Goal: Task Accomplishment & Management: Use online tool/utility

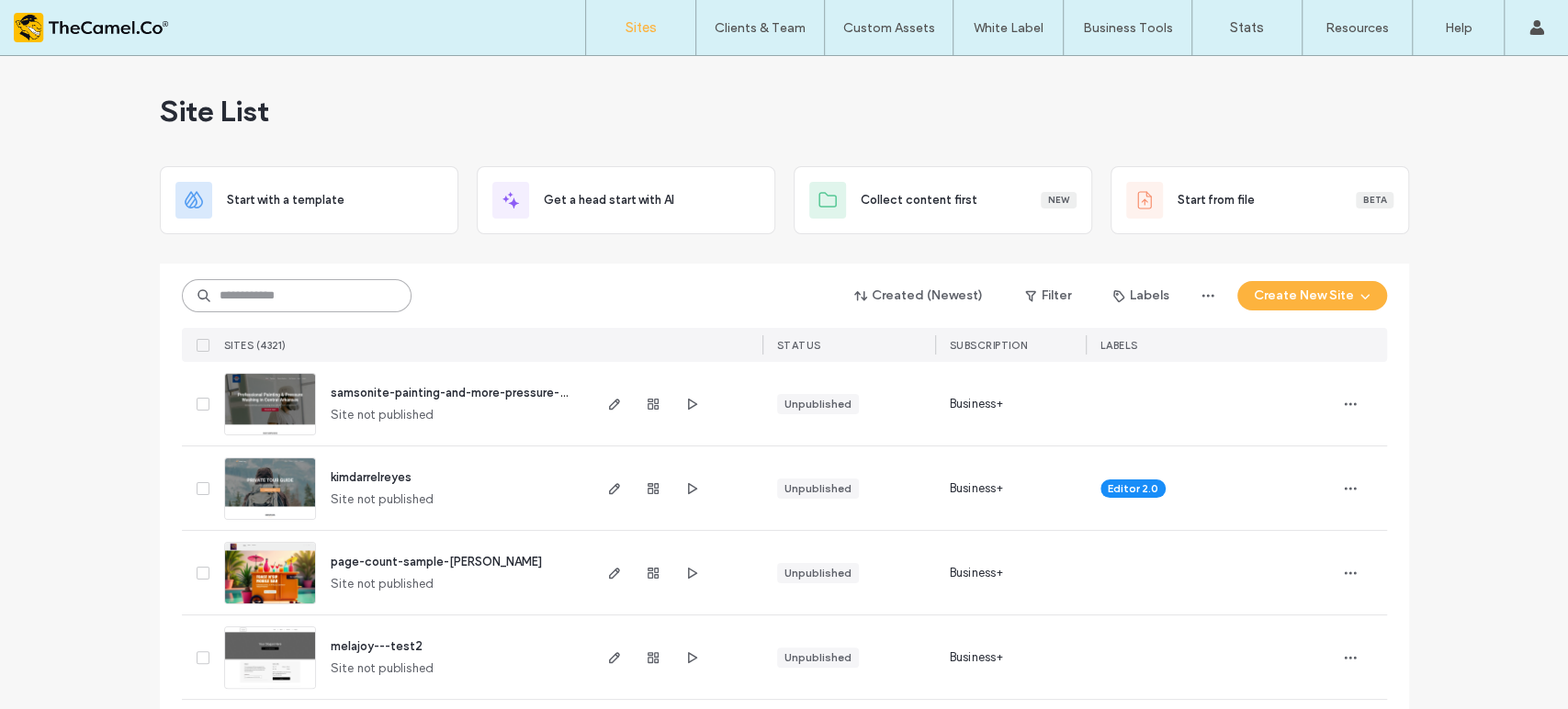
click at [307, 288] on input at bounding box center [296, 296] width 230 height 33
type input "**"
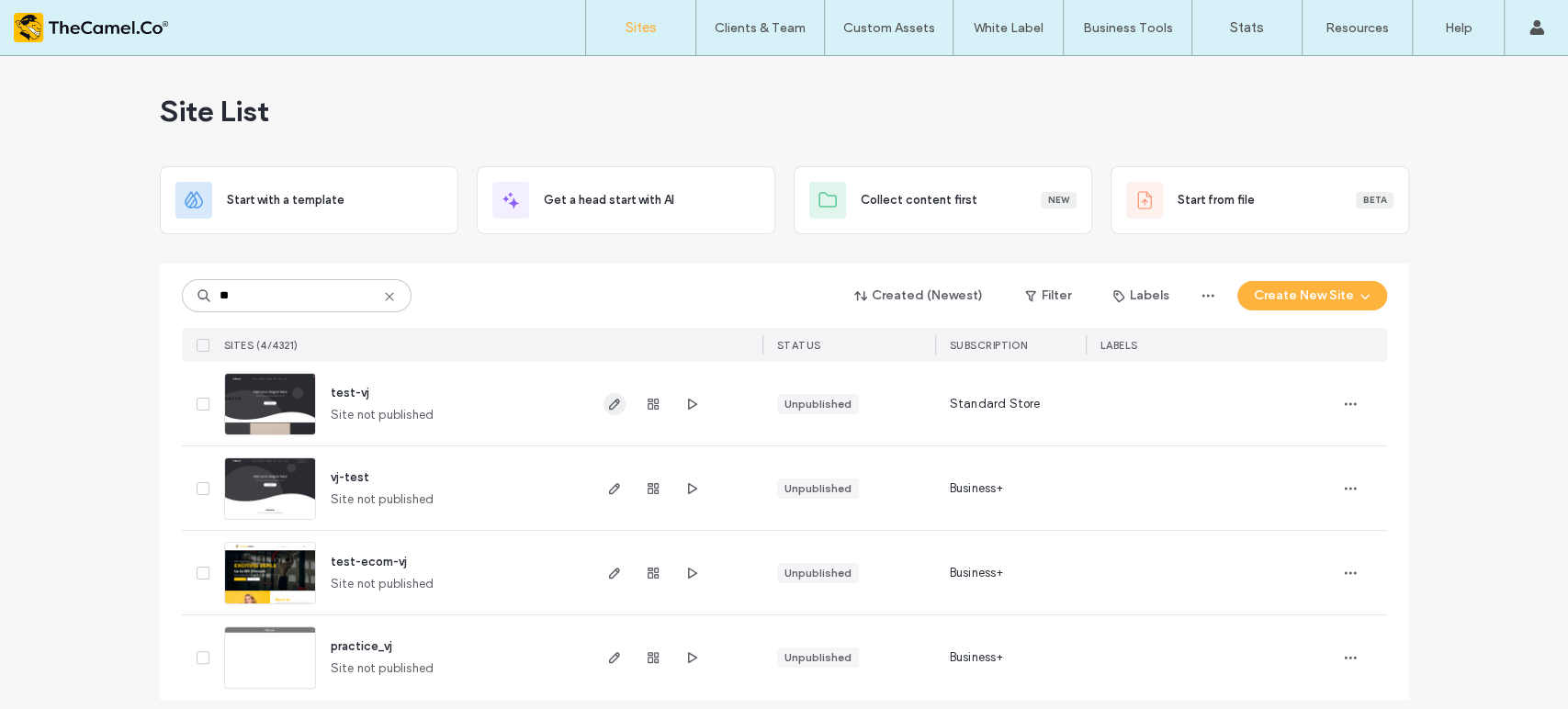
click at [607, 397] on icon "button" at bounding box center [614, 404] width 15 height 15
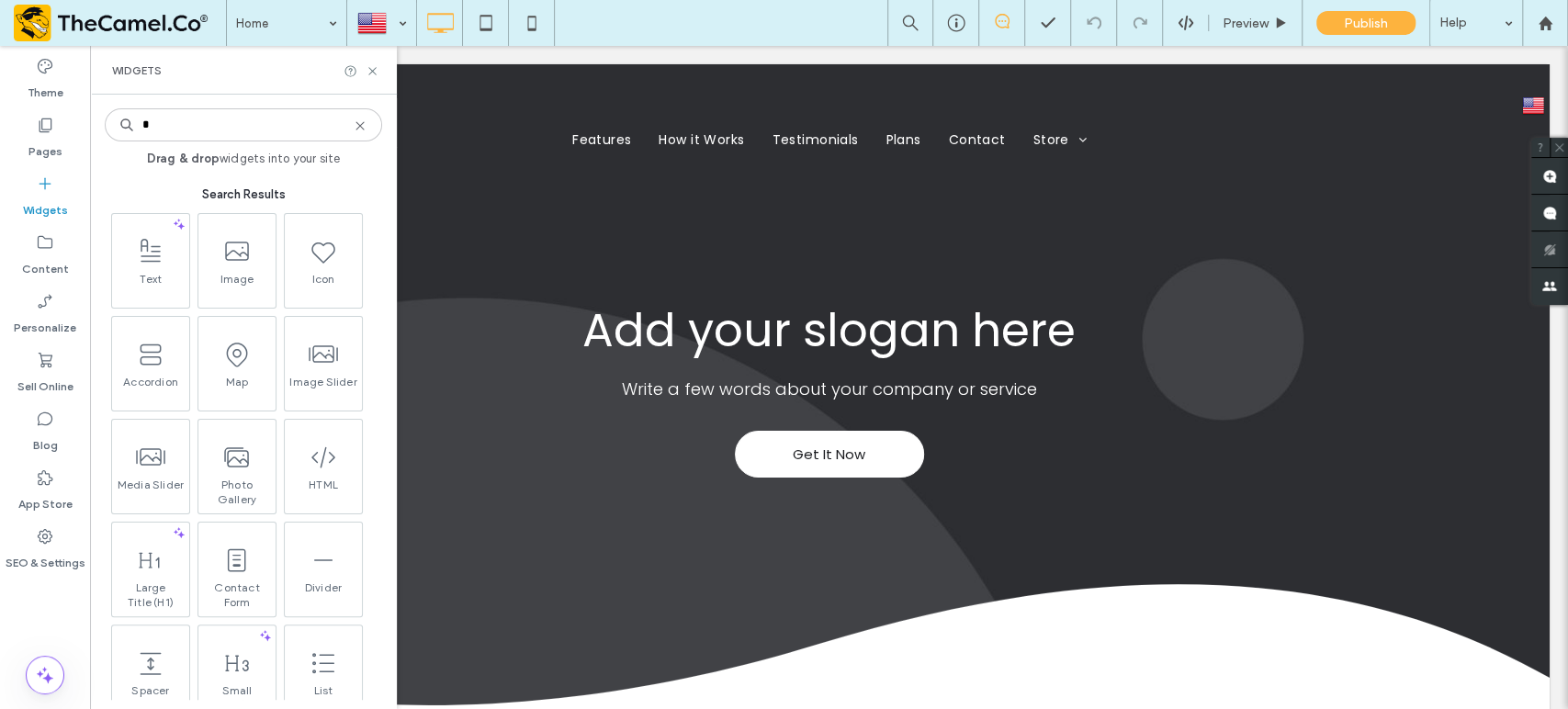
click at [183, 119] on input "*" at bounding box center [244, 125] width 278 height 33
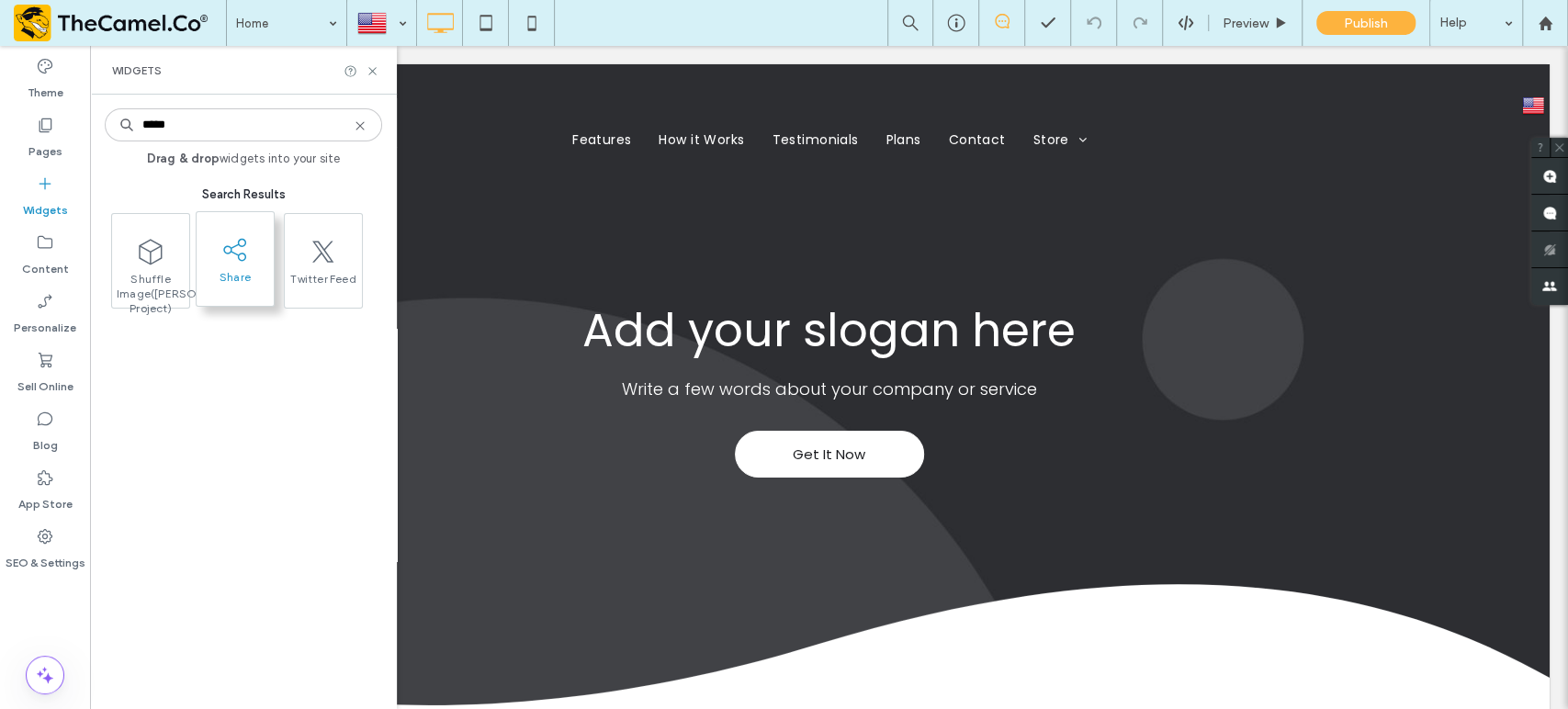
type input "*****"
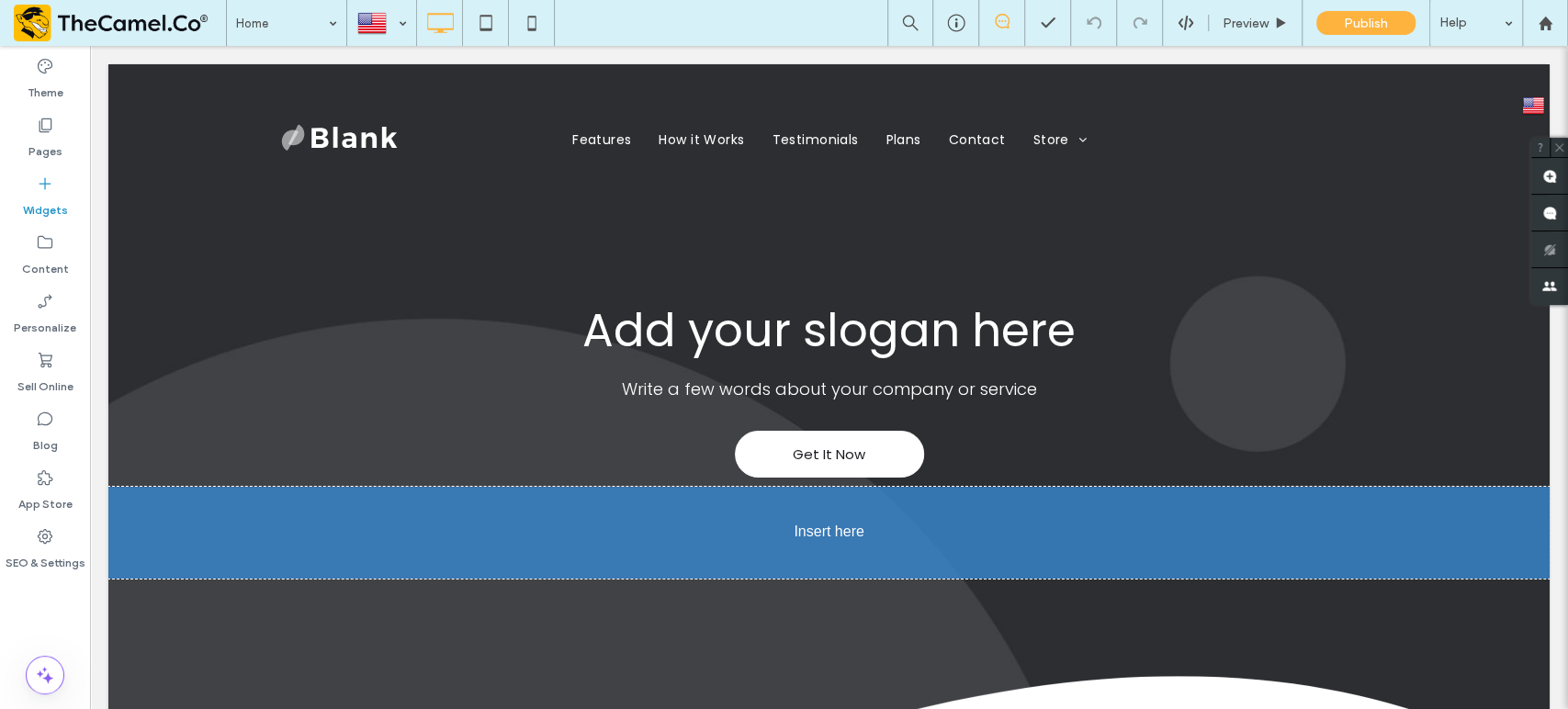
scroll to position [23, 0]
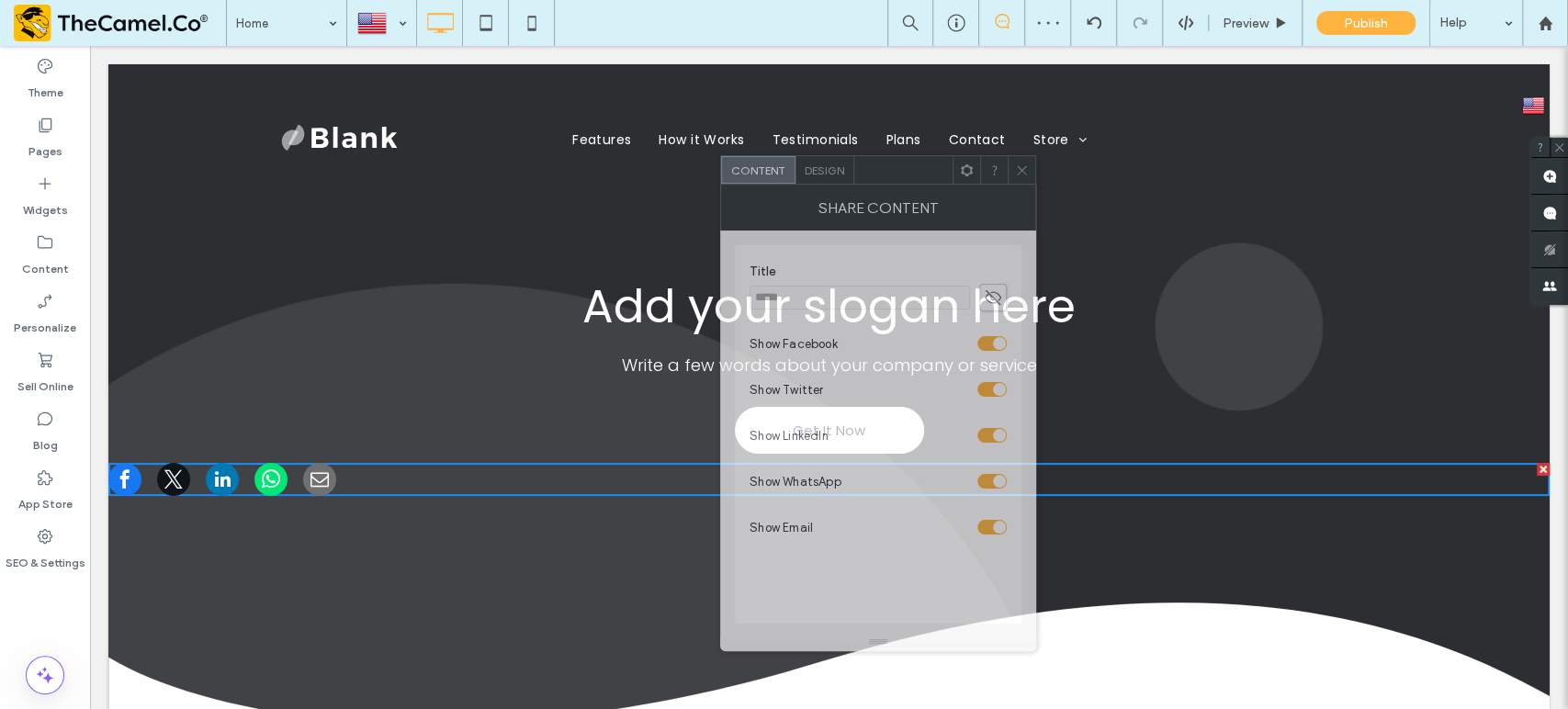
drag, startPoint x: 298, startPoint y: 126, endPoint x: 904, endPoint y: 174, distance: 607.9
click at [904, 174] on div at bounding box center [903, 170] width 98 height 27
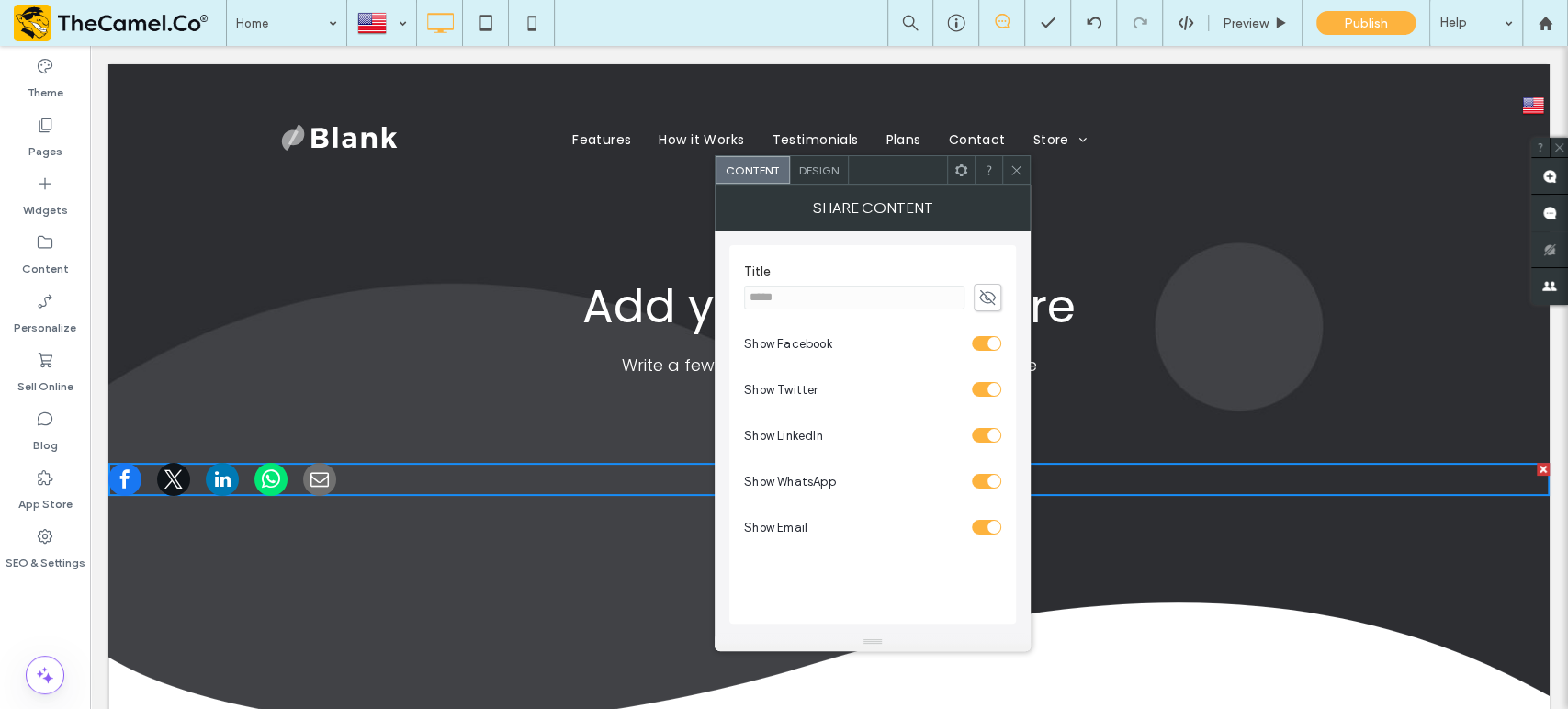
click at [824, 167] on span "Design" at bounding box center [819, 170] width 39 height 14
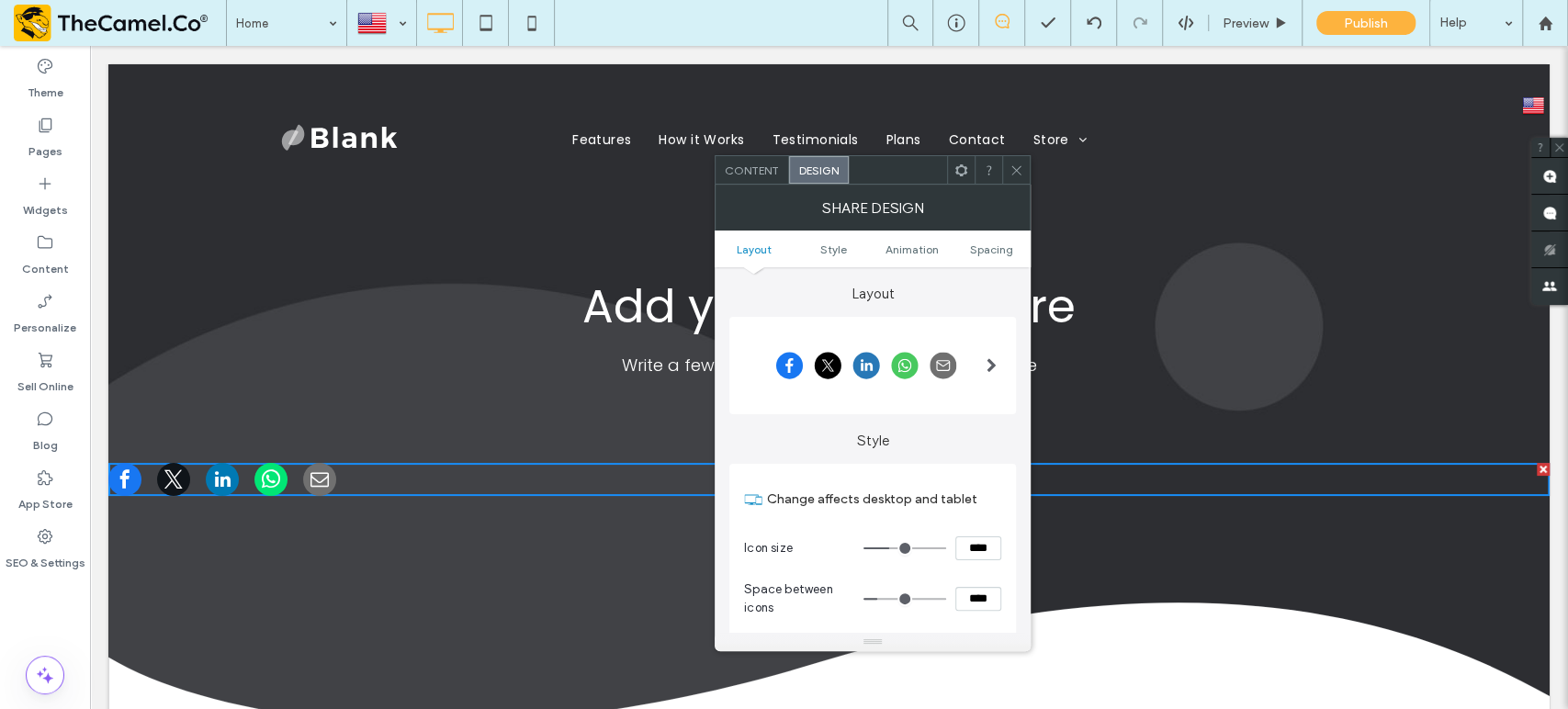
click at [1005, 360] on div at bounding box center [992, 366] width 38 height 83
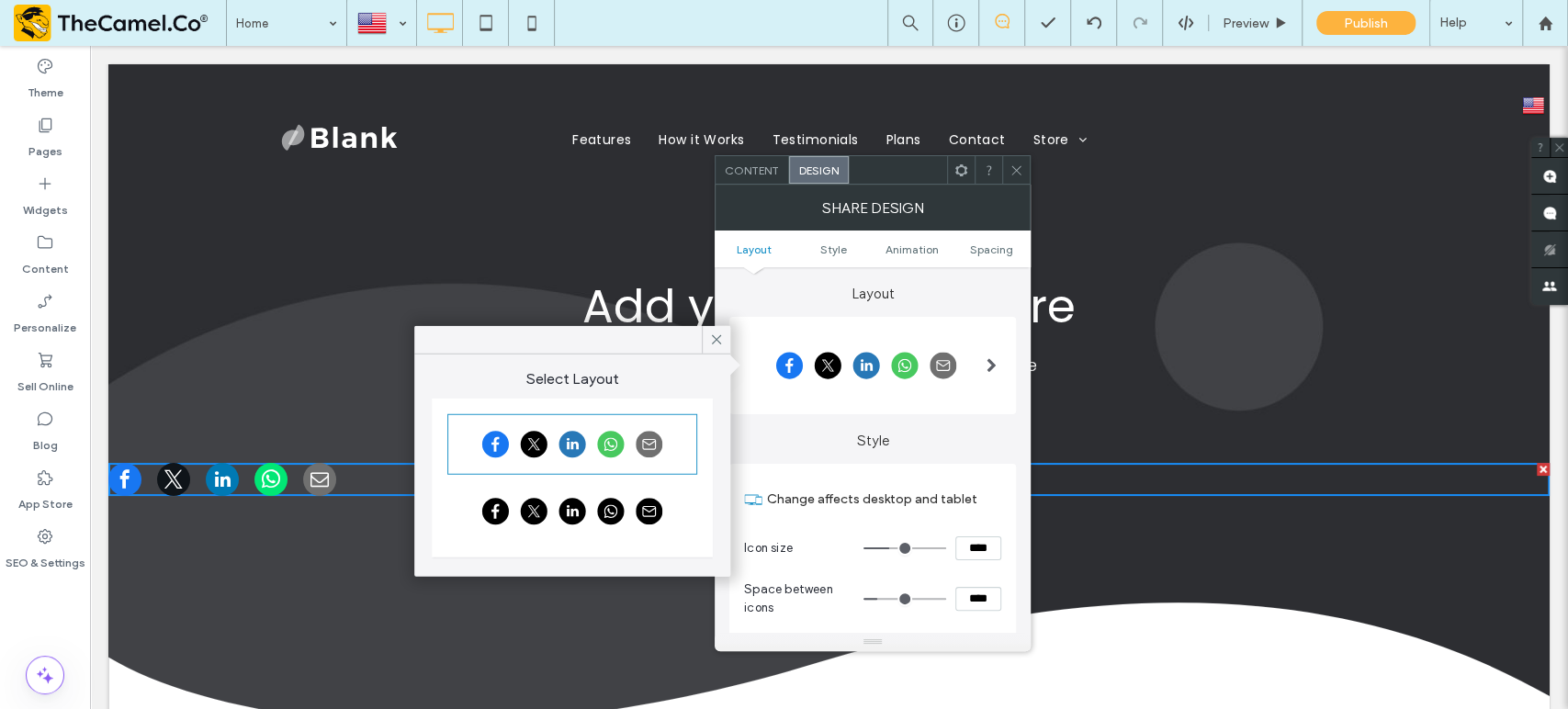
click at [984, 372] on div at bounding box center [992, 366] width 38 height 83
click at [992, 368] on span at bounding box center [992, 365] width 10 height 15
drag, startPoint x: 594, startPoint y: 506, endPoint x: 638, endPoint y: 503, distance: 44.1
click at [594, 506] on div at bounding box center [572, 511] width 245 height 55
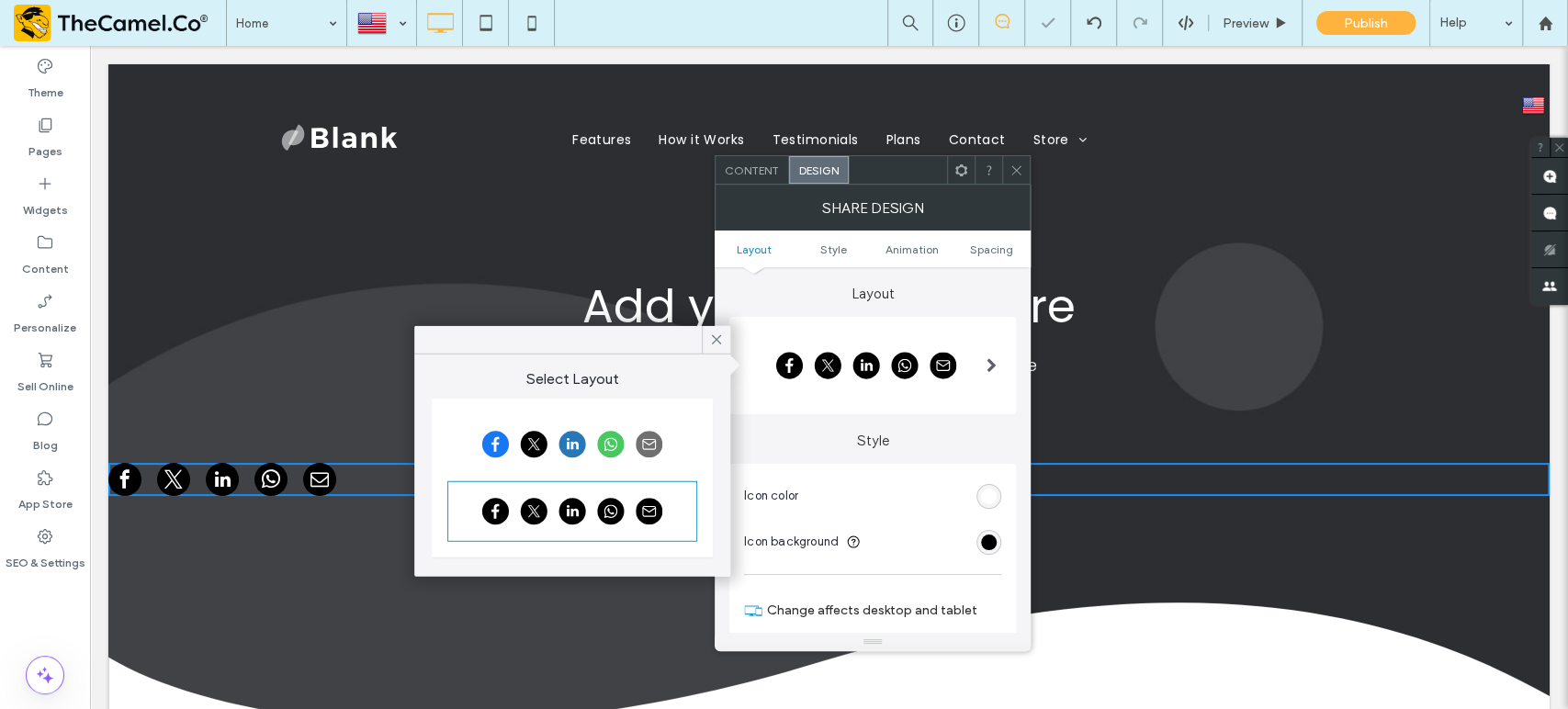
drag, startPoint x: 1009, startPoint y: 167, endPoint x: 948, endPoint y: 190, distance: 65.2
click at [1009, 167] on icon at bounding box center [1016, 170] width 14 height 14
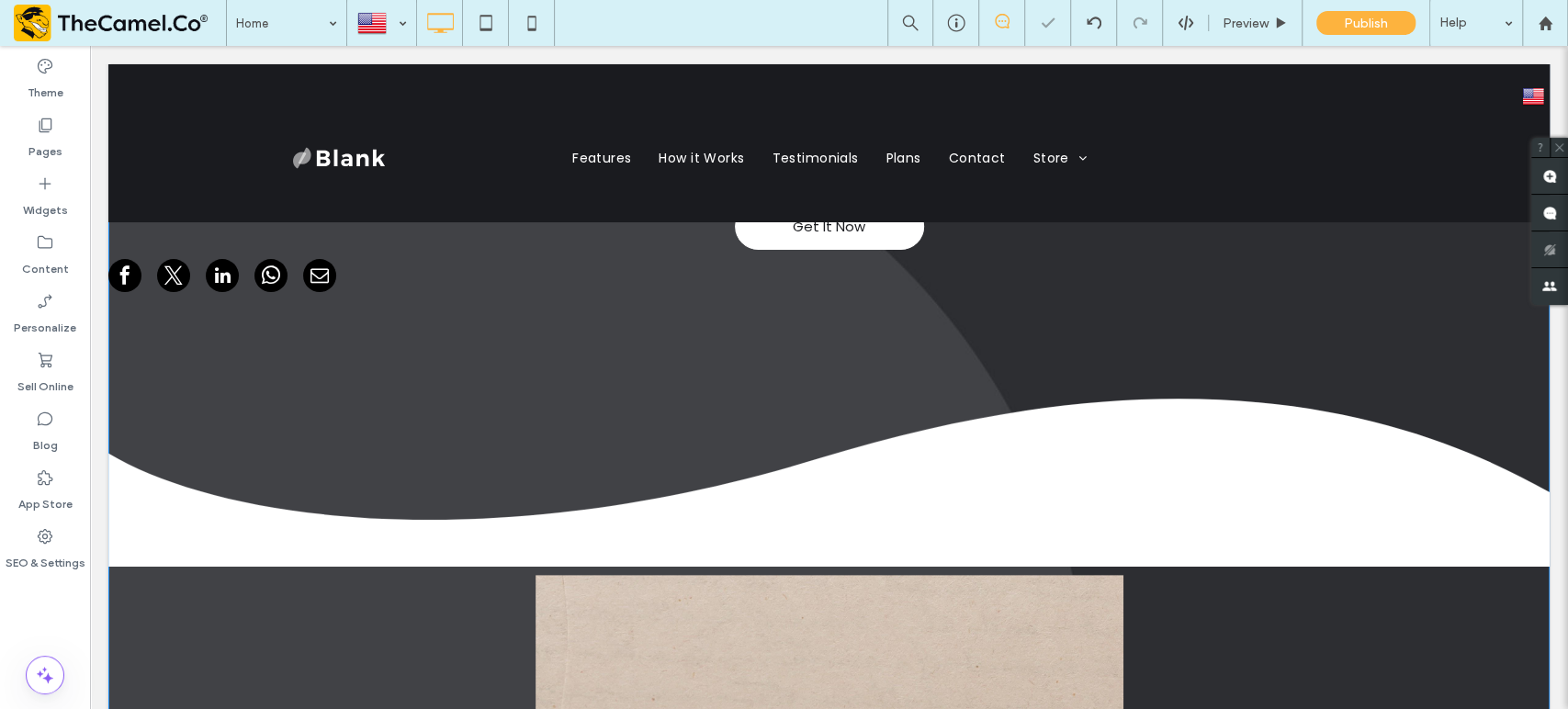
scroll to position [228, 0]
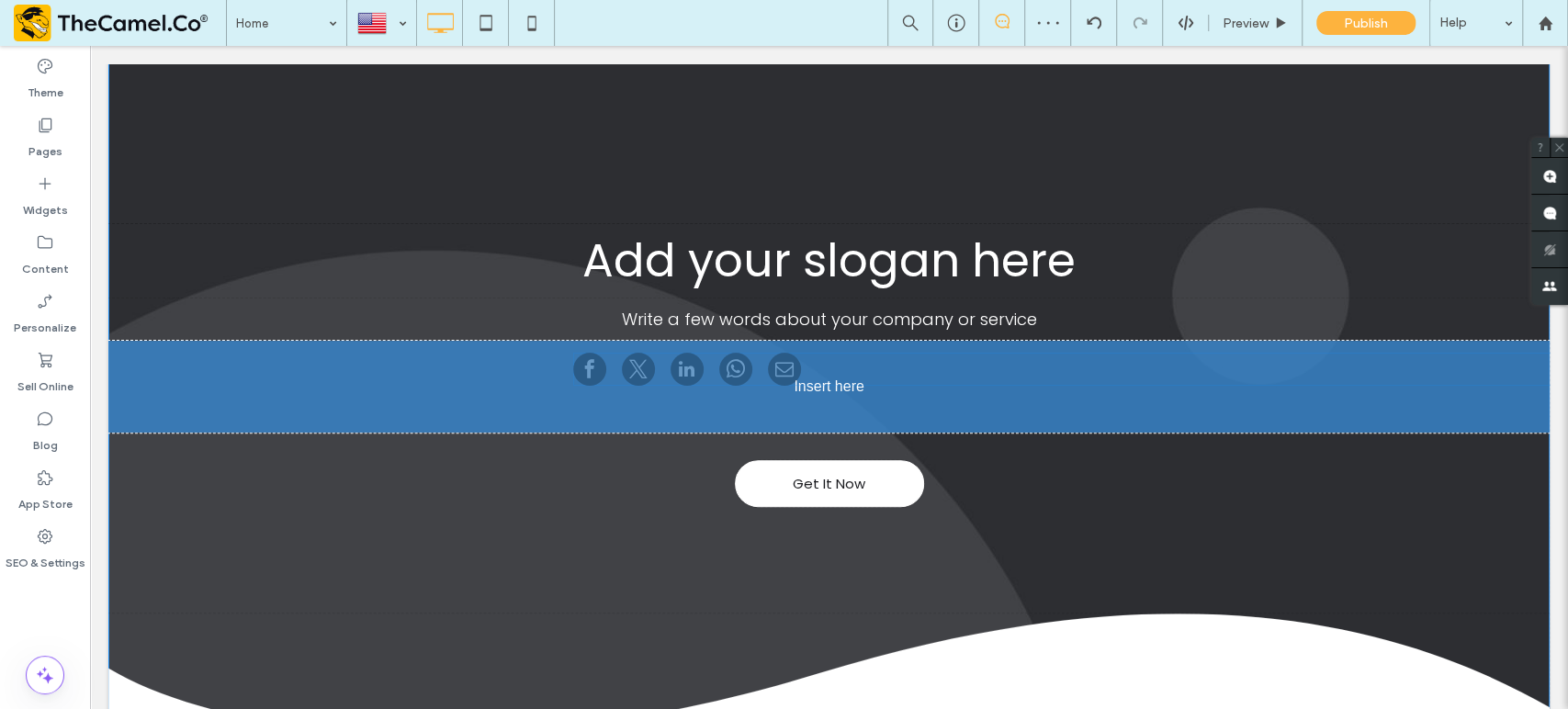
drag, startPoint x: 287, startPoint y: 278, endPoint x: 752, endPoint y: 413, distance: 484.2
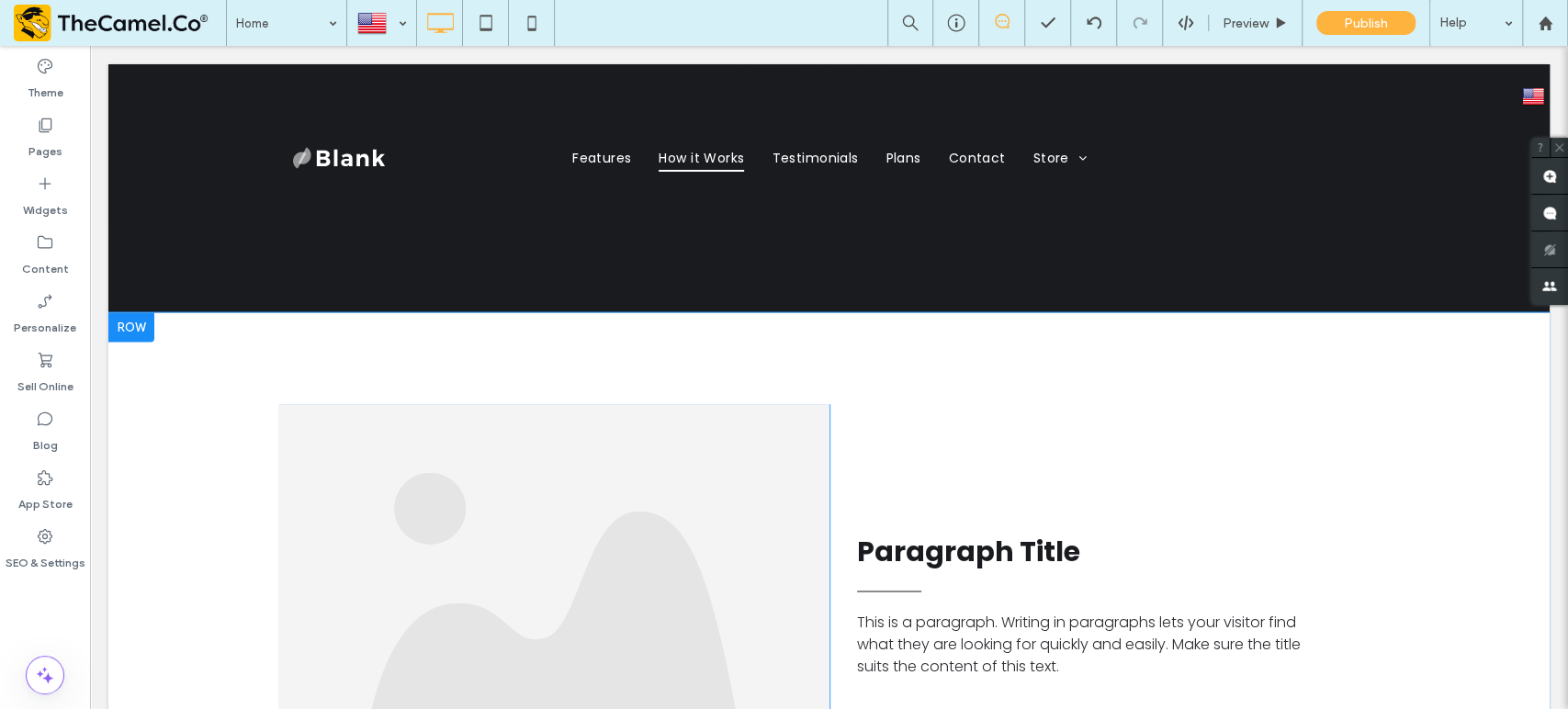
scroll to position [1963, 0]
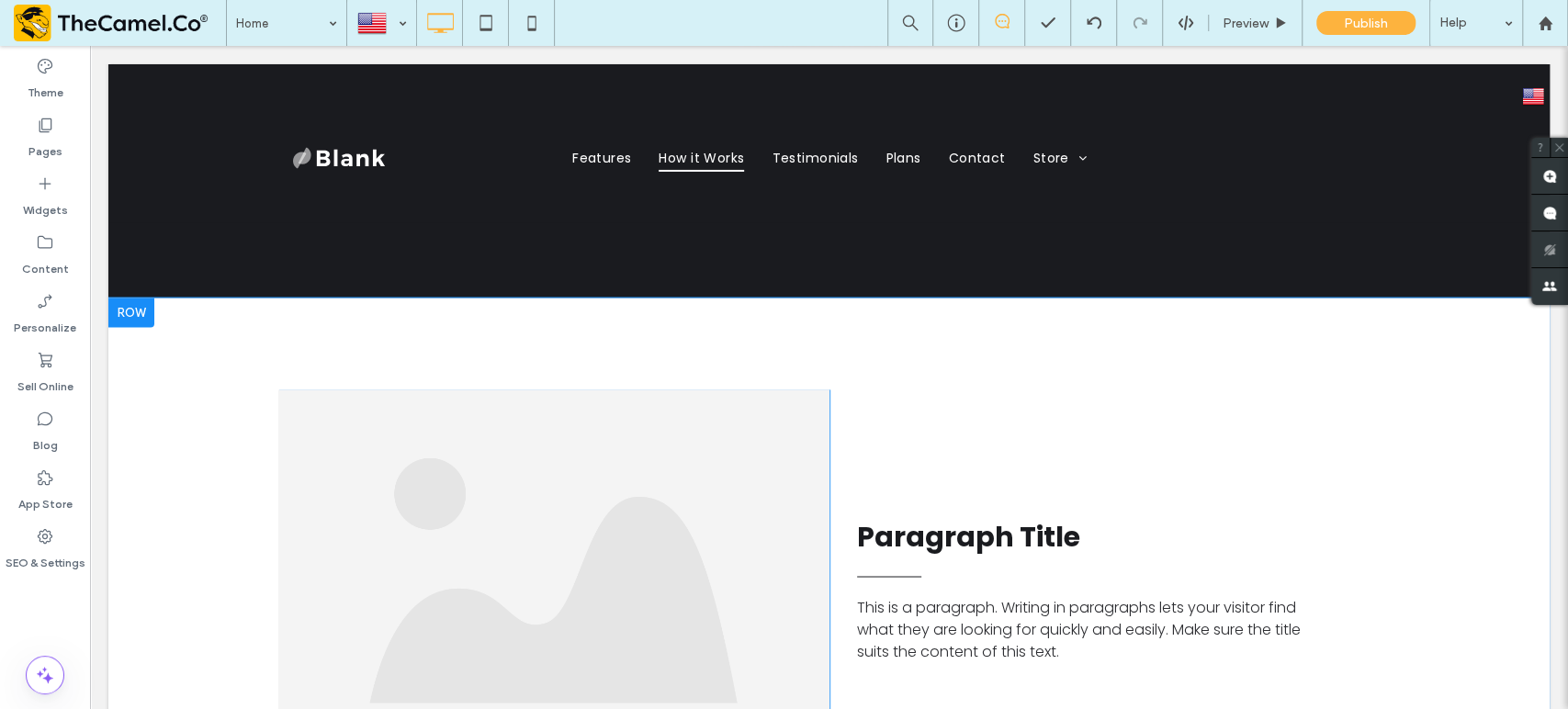
click at [134, 297] on div at bounding box center [131, 312] width 46 height 29
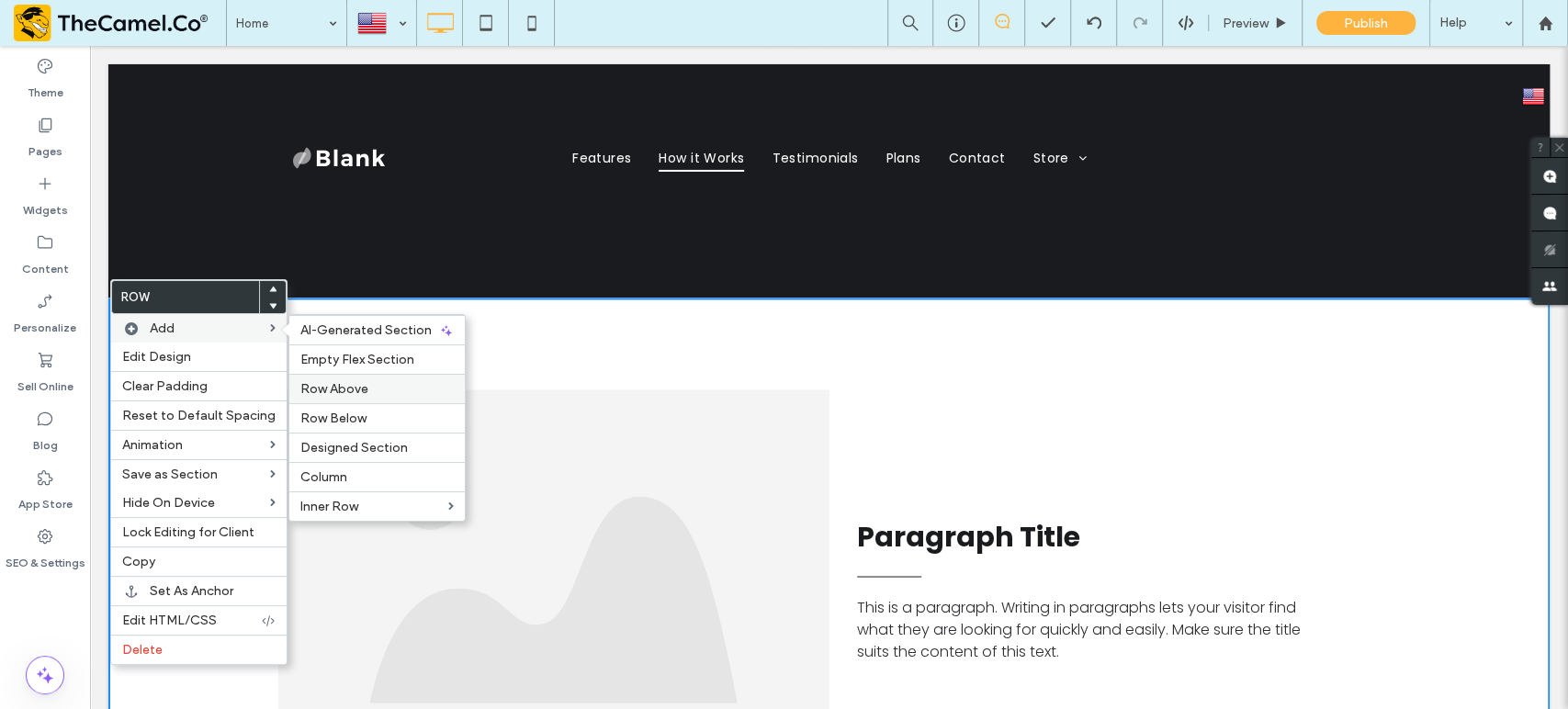
click at [338, 400] on div "Row Above" at bounding box center [377, 388] width 175 height 29
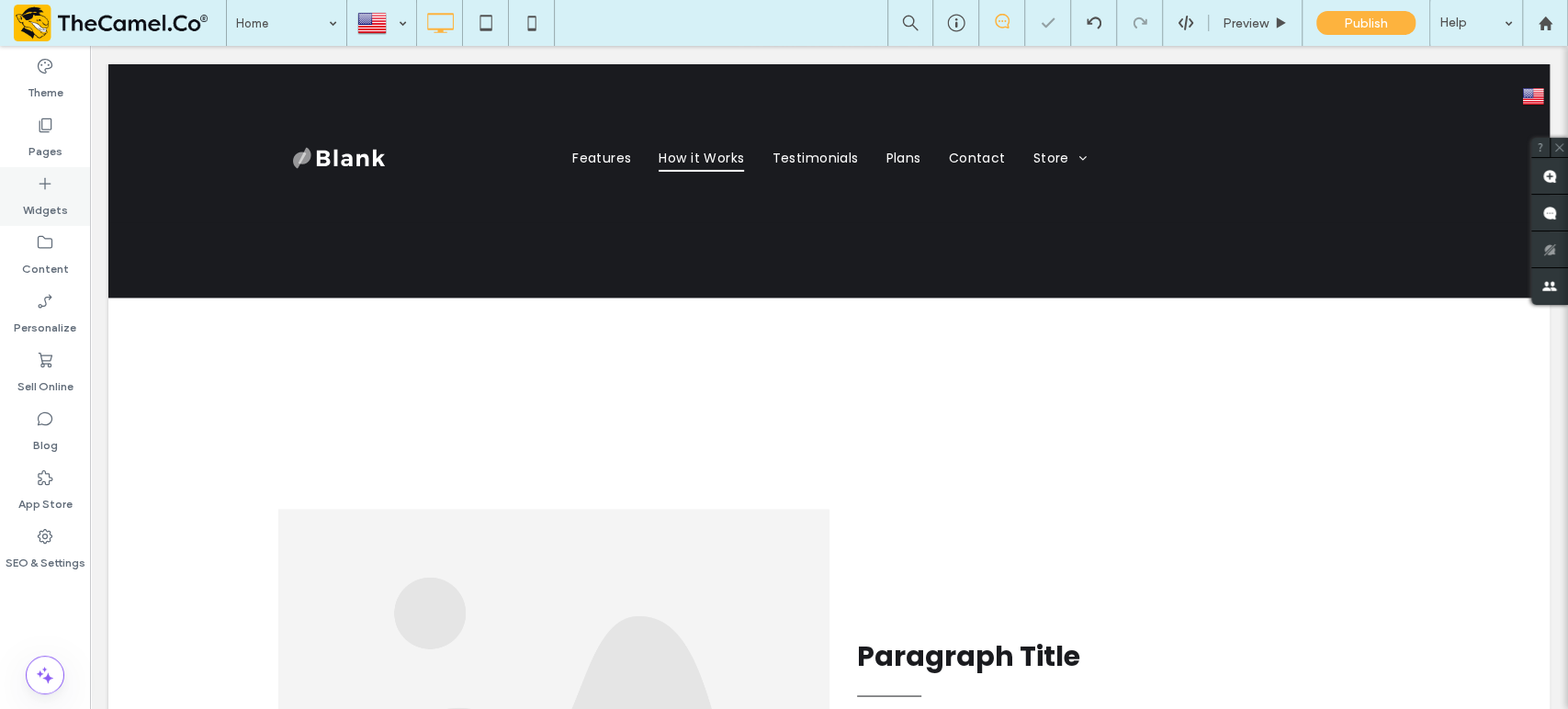
drag, startPoint x: 49, startPoint y: 198, endPoint x: 57, endPoint y: 188, distance: 12.8
click at [49, 197] on label "Widgets" at bounding box center [45, 205] width 45 height 25
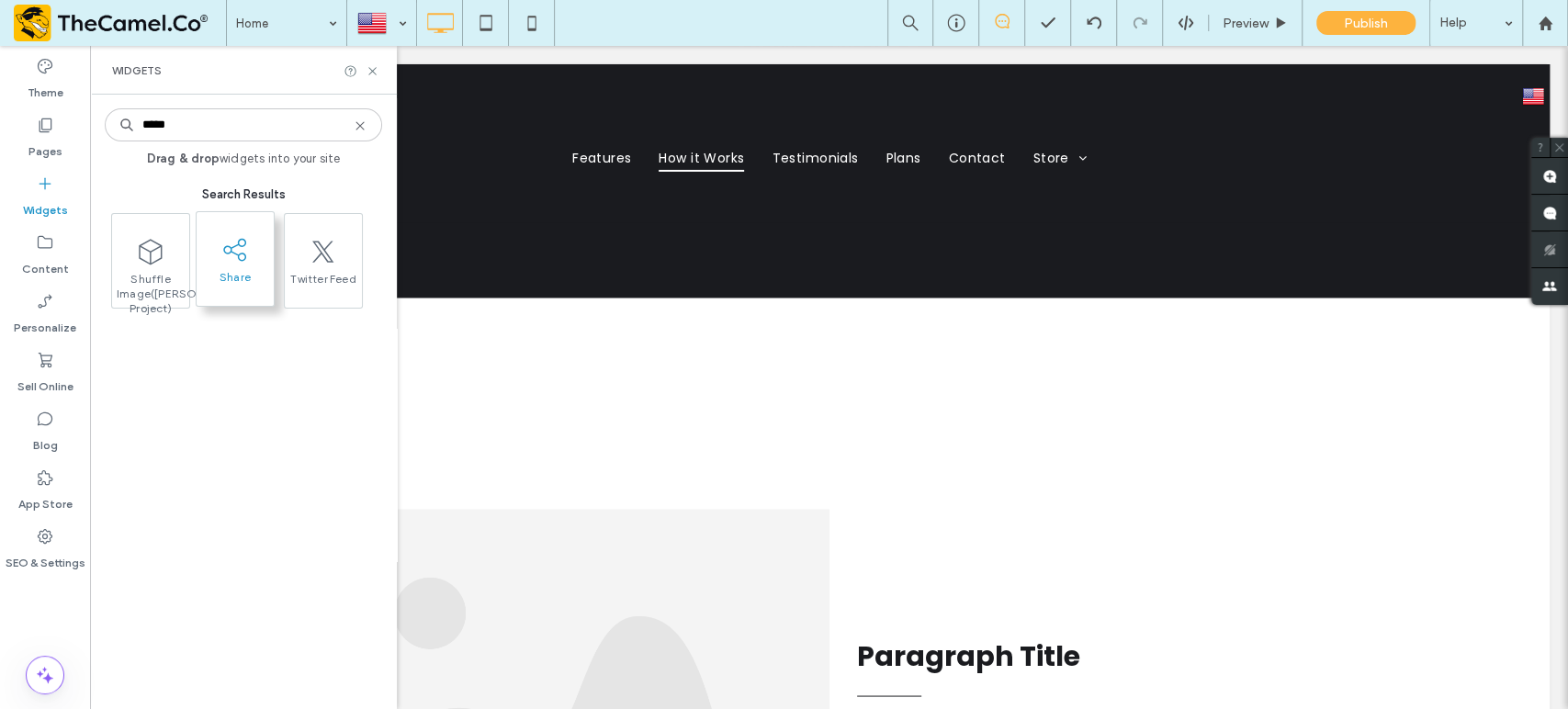
type input "*****"
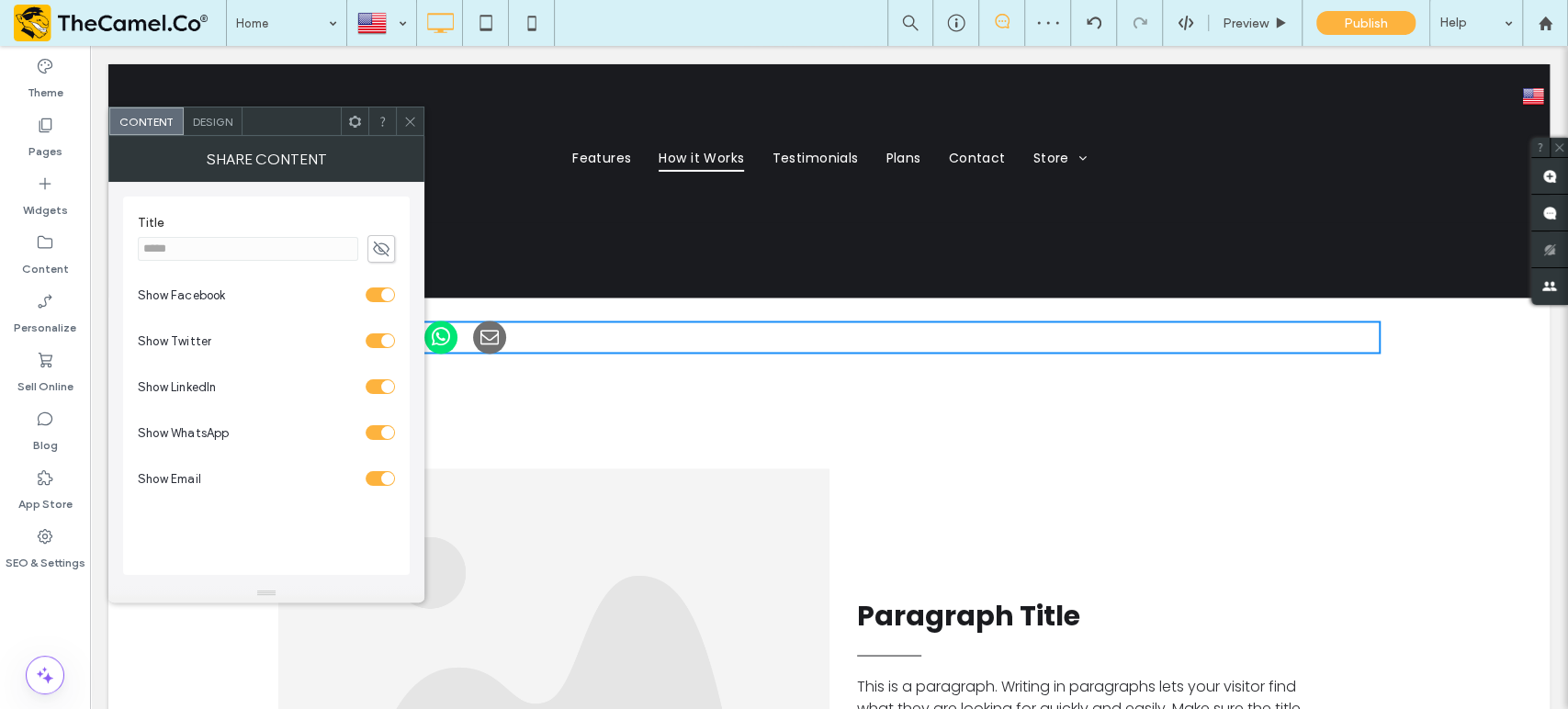
click at [412, 113] on span at bounding box center [410, 121] width 14 height 27
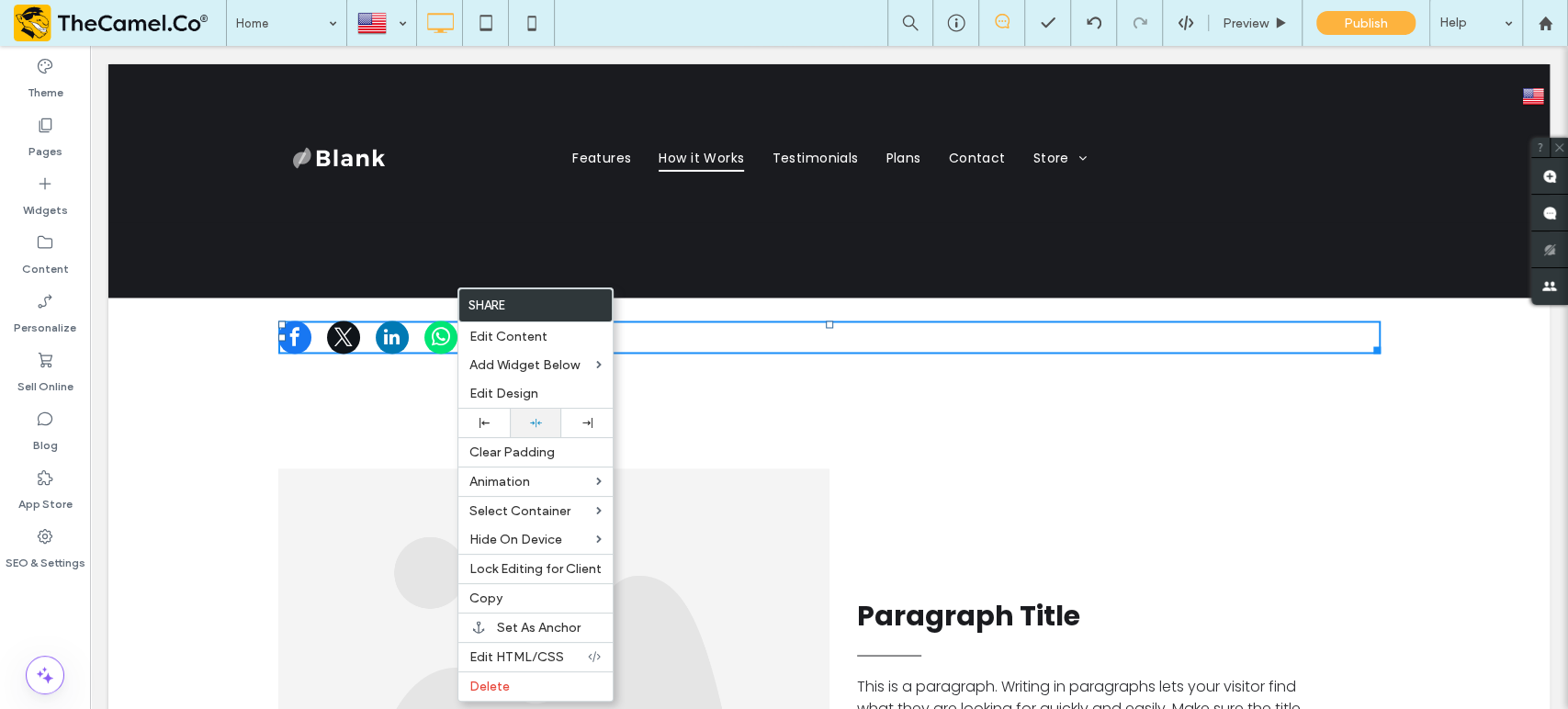
drag, startPoint x: 536, startPoint y: 424, endPoint x: 515, endPoint y: 416, distance: 22.5
click at [537, 424] on icon at bounding box center [536, 422] width 12 height 12
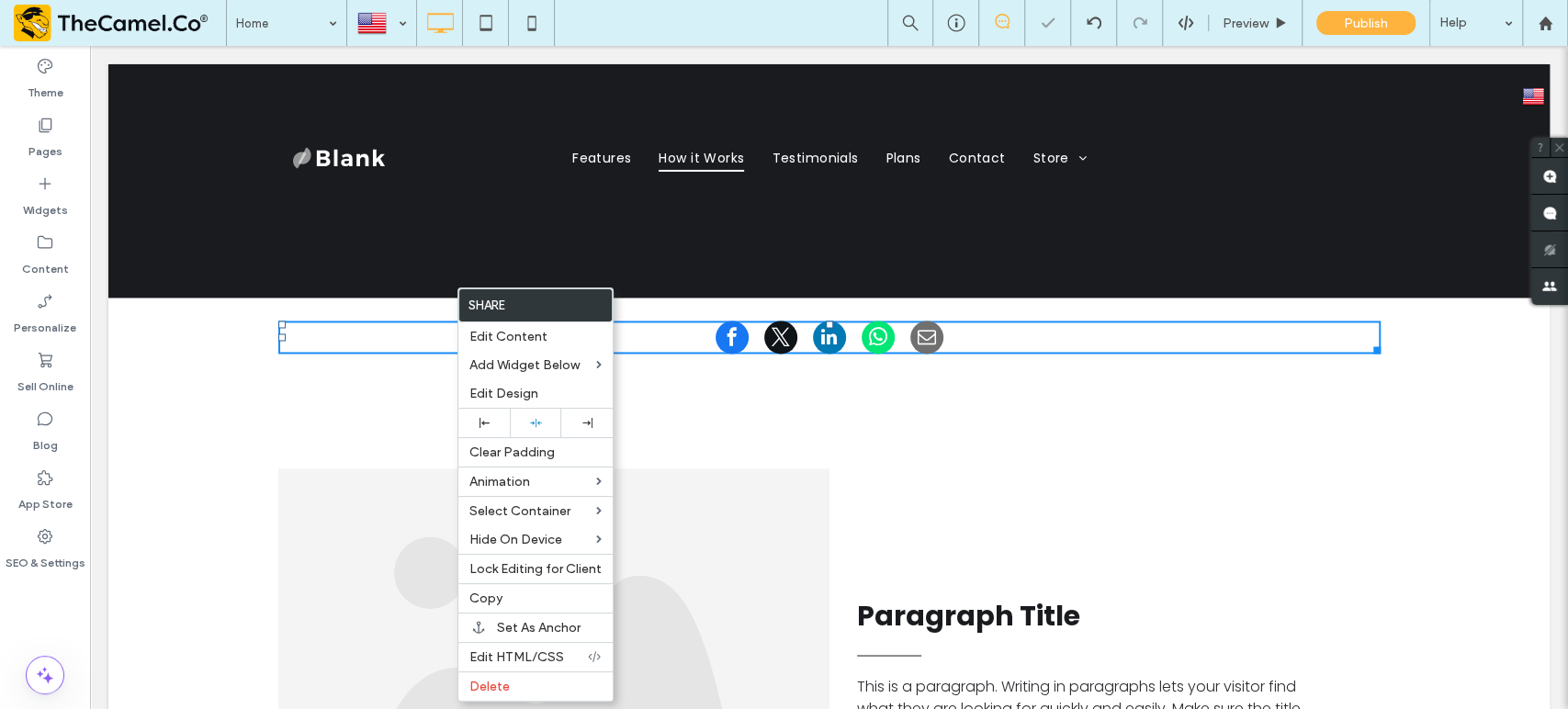
click at [882, 329] on div at bounding box center [784, 354] width 1568 height 709
click at [889, 377] on div "Click To Paste Paragraph Title This is a paragraph. Writing in paragraphs lets …" at bounding box center [829, 674] width 1442 height 595
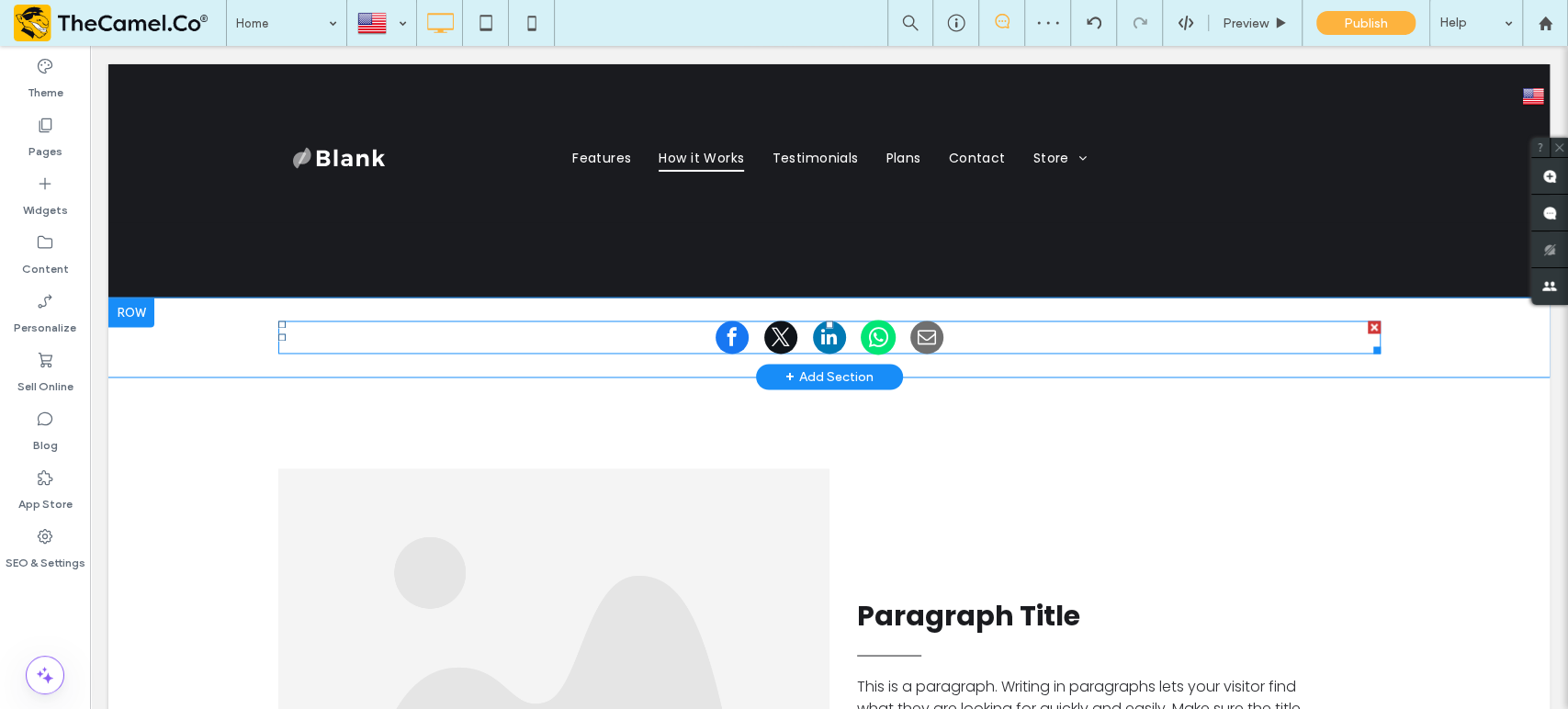
click at [860, 320] on span at bounding box center [877, 337] width 35 height 35
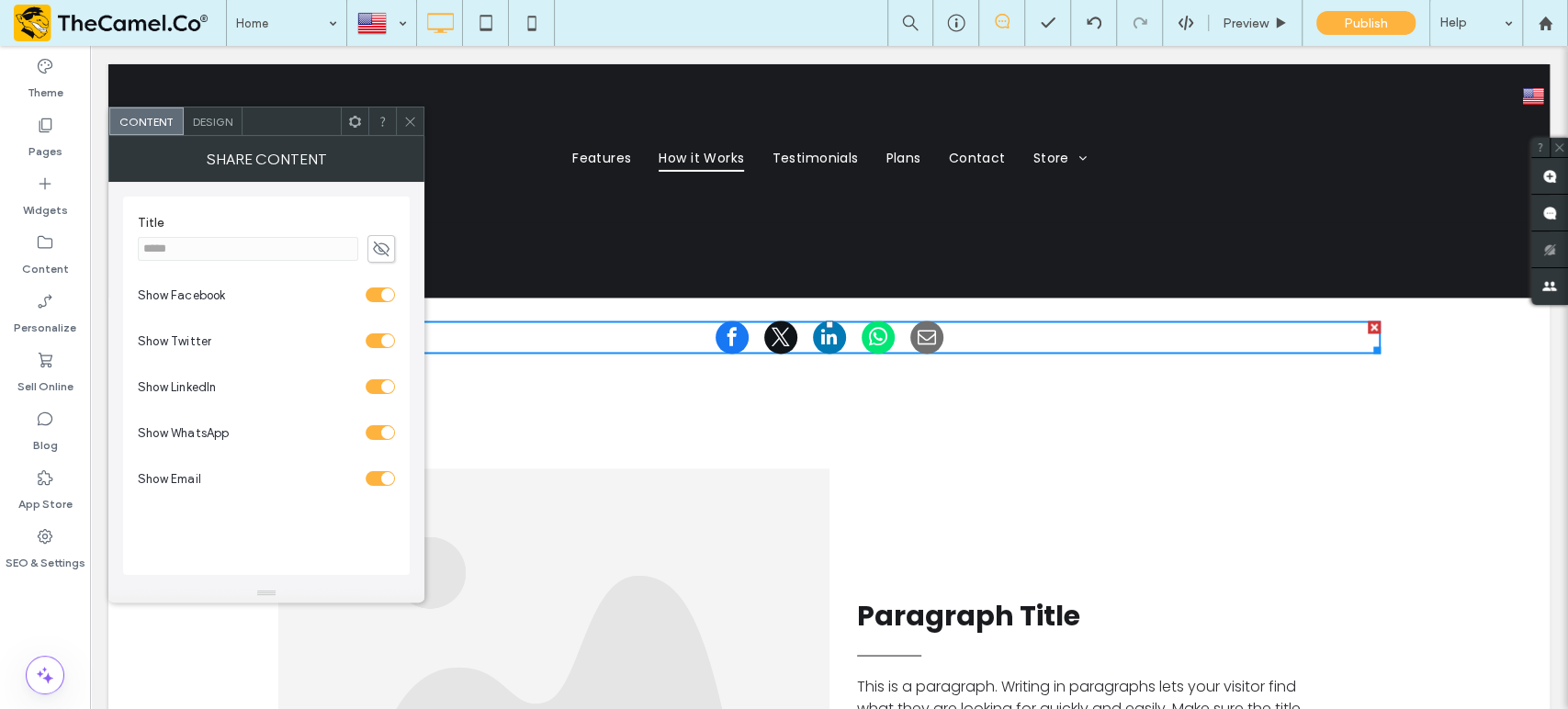
click at [215, 117] on span "Design" at bounding box center [212, 121] width 39 height 14
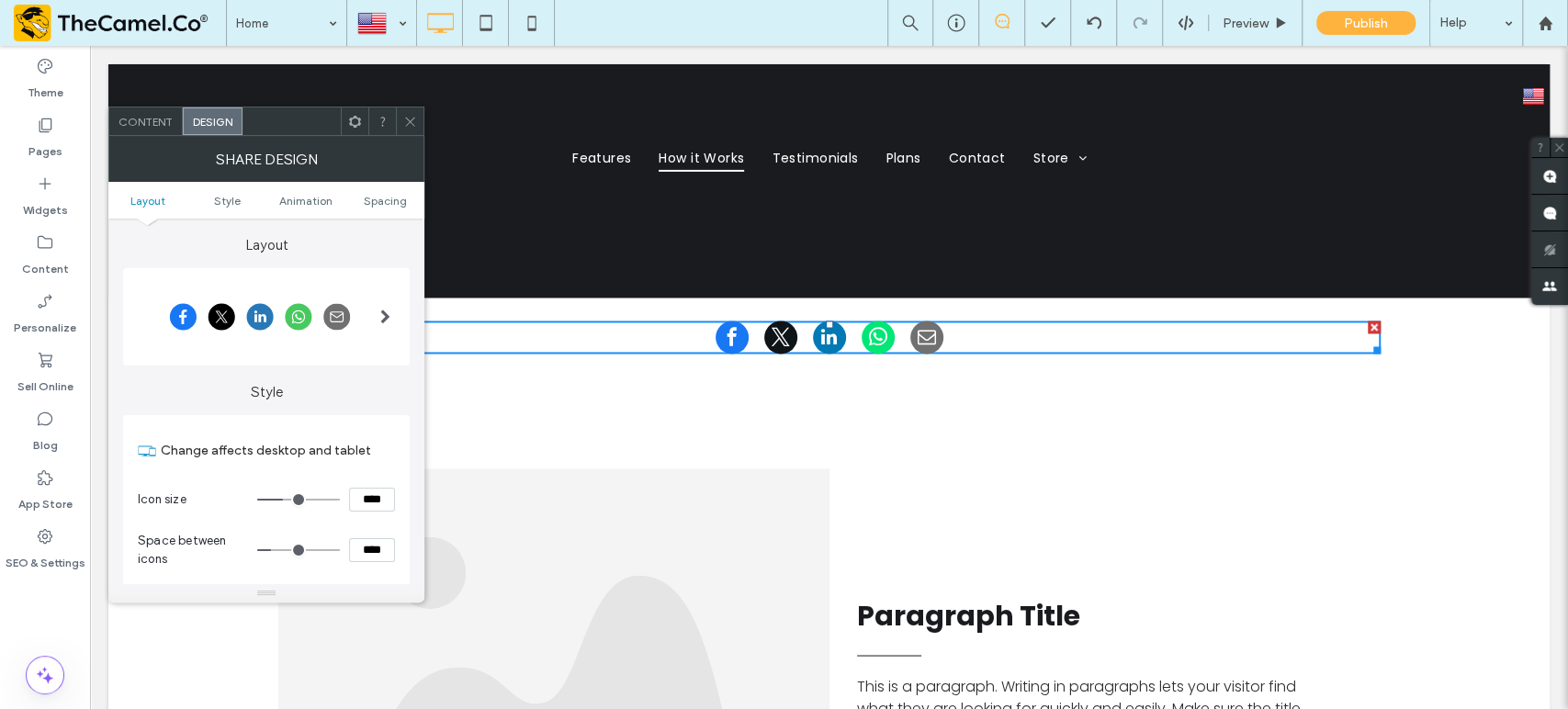
click at [386, 314] on span at bounding box center [385, 317] width 10 height 15
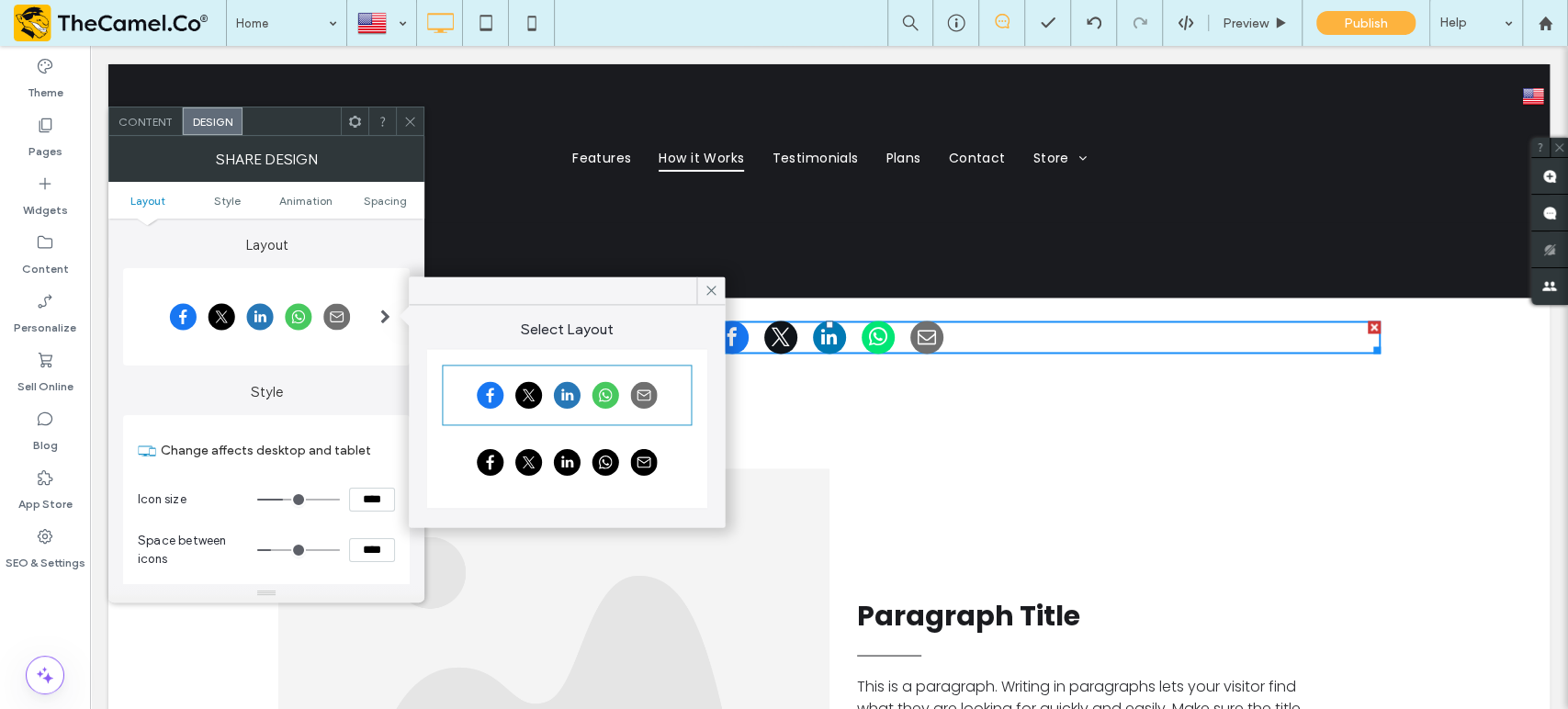
click at [415, 124] on icon at bounding box center [410, 121] width 14 height 14
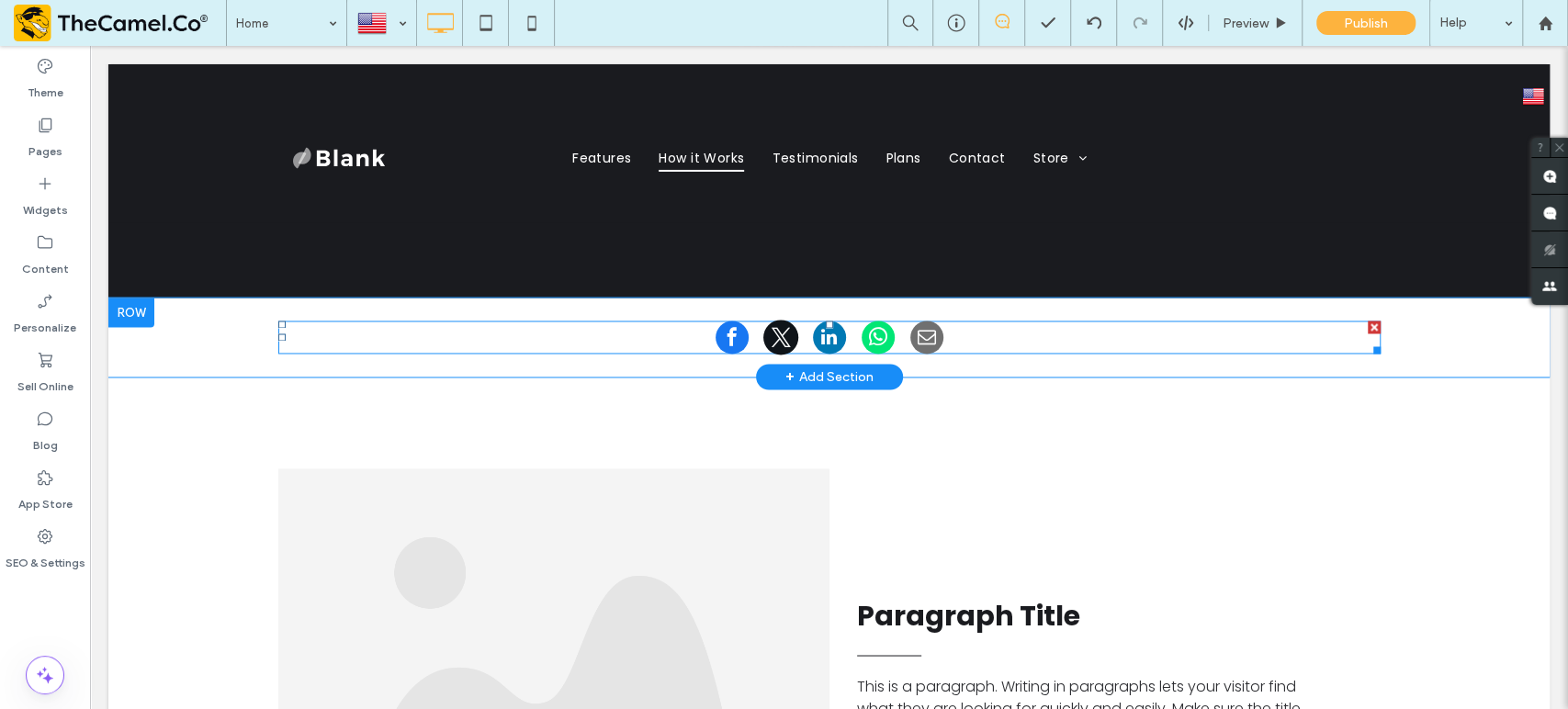
click at [777, 320] on span at bounding box center [781, 337] width 35 height 35
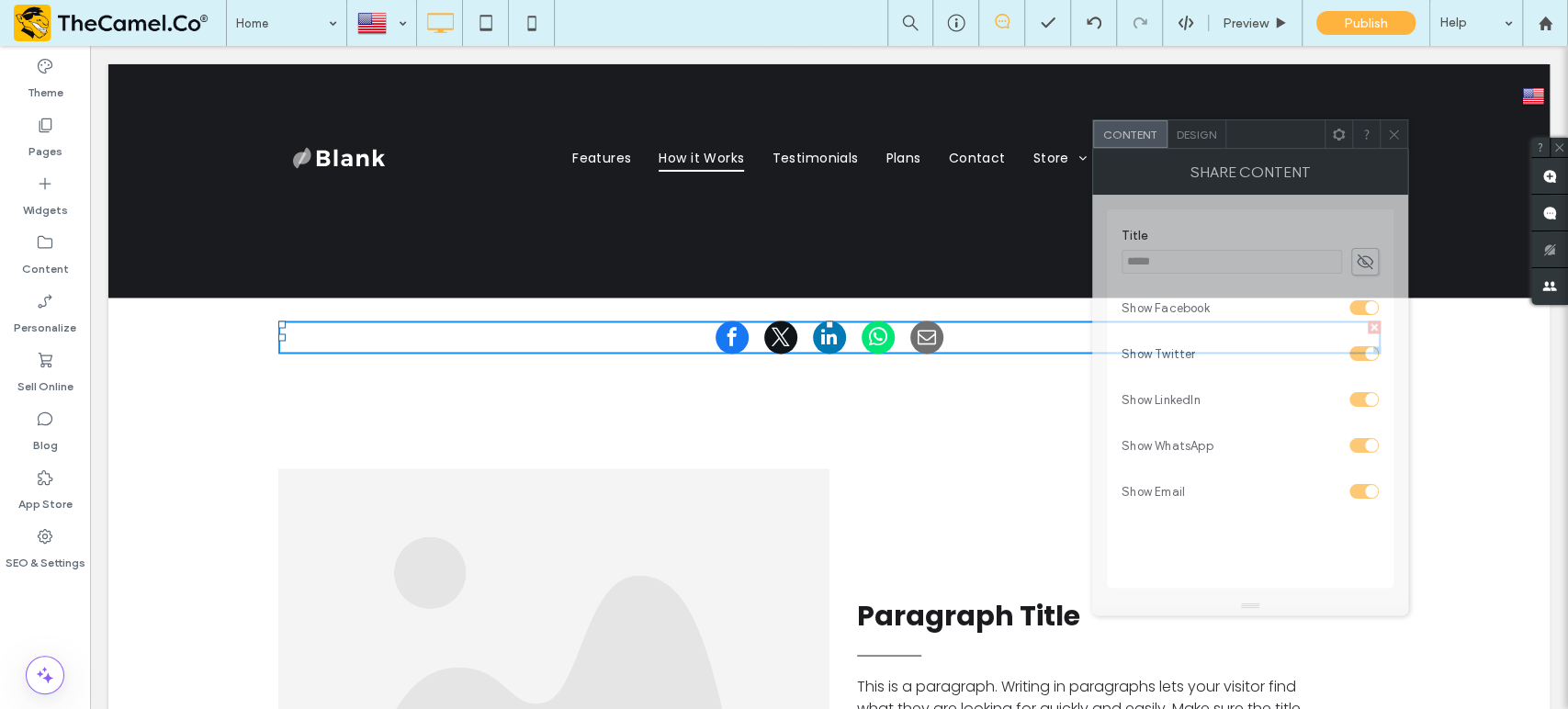
drag, startPoint x: 297, startPoint y: 119, endPoint x: 1282, endPoint y: 132, distance: 985.1
click at [1282, 132] on div at bounding box center [1276, 134] width 98 height 27
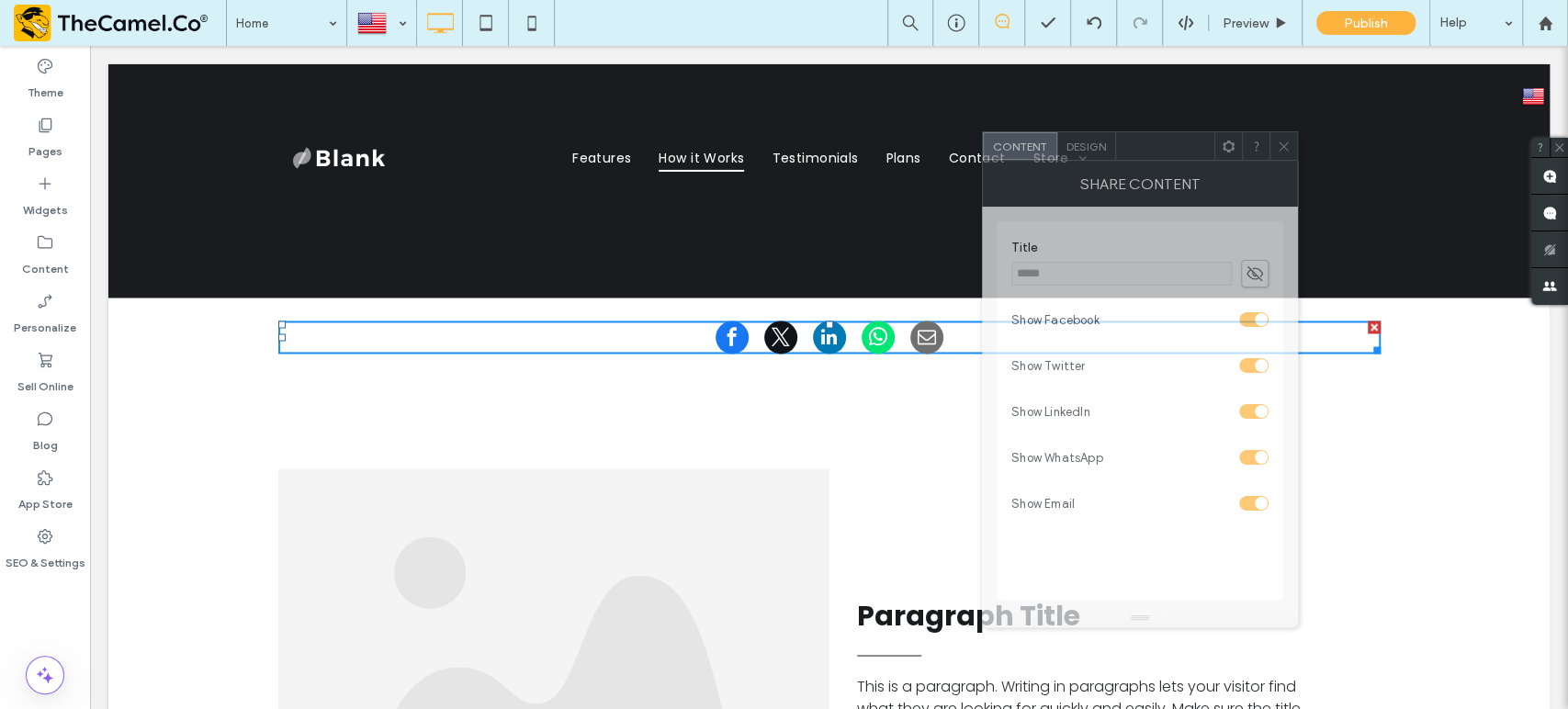
drag, startPoint x: 1248, startPoint y: 141, endPoint x: 1142, endPoint y: 150, distance: 106.4
click at [1142, 151] on div at bounding box center [1165, 146] width 98 height 27
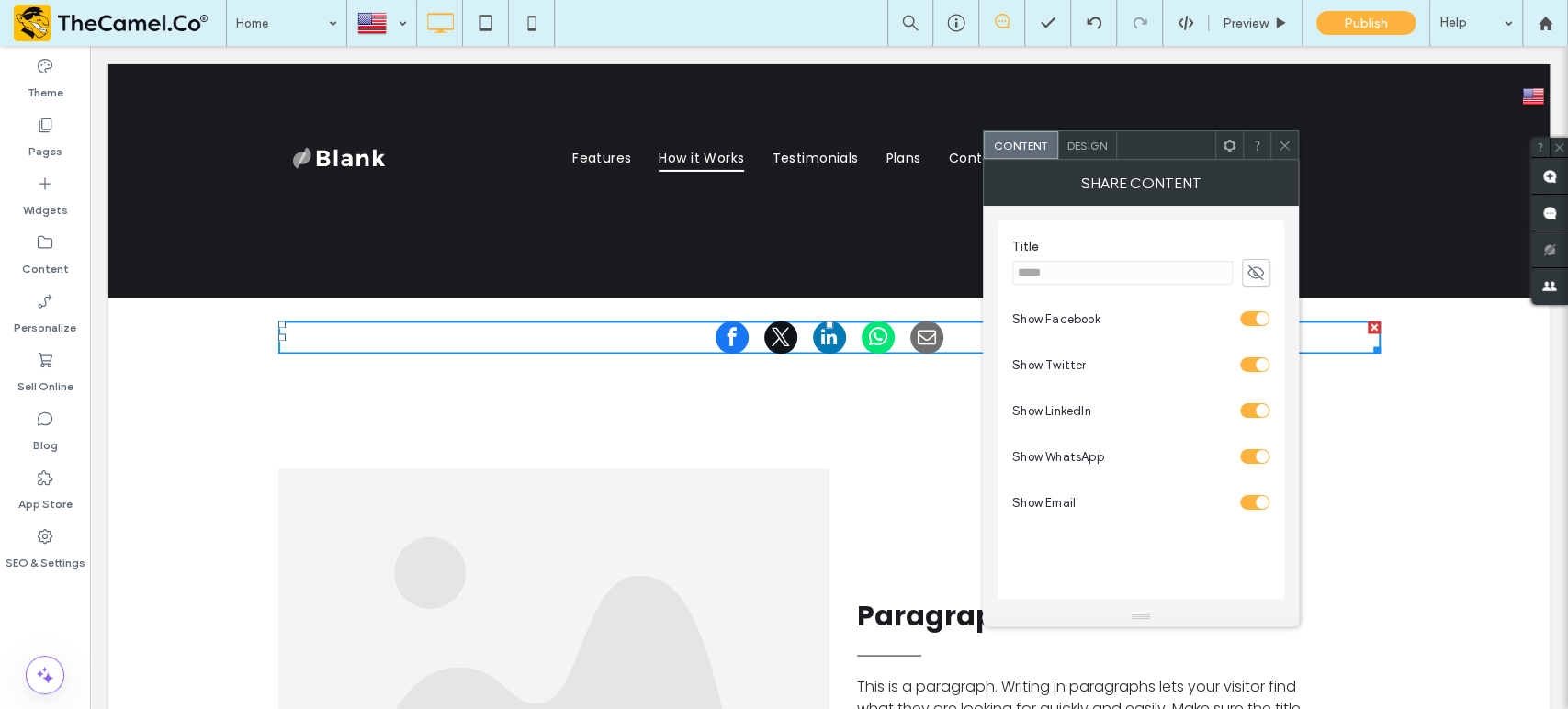
click at [158, 312] on div "Click To Paste Click To Paste Row + Add Section" at bounding box center [829, 336] width 1442 height 79
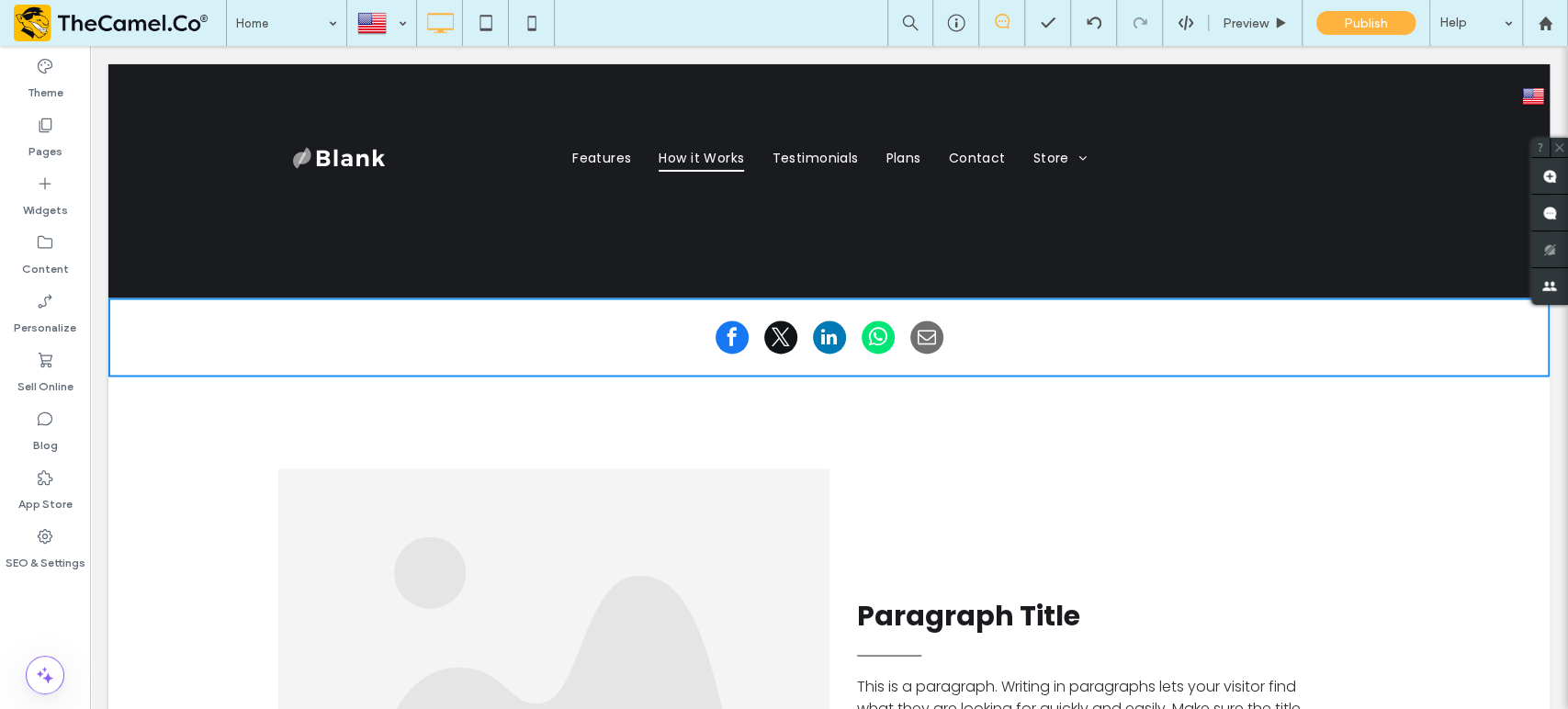
click at [157, 310] on div "Click To Paste Click To Paste Row + Add Section" at bounding box center [829, 336] width 1442 height 79
click at [142, 310] on div "Click To Paste Click To Paste Row + Add Section" at bounding box center [829, 336] width 1442 height 79
click at [298, 419] on div "Click To Paste Paragraph Title This is a paragraph. Writing in paragraphs lets …" at bounding box center [829, 674] width 1442 height 595
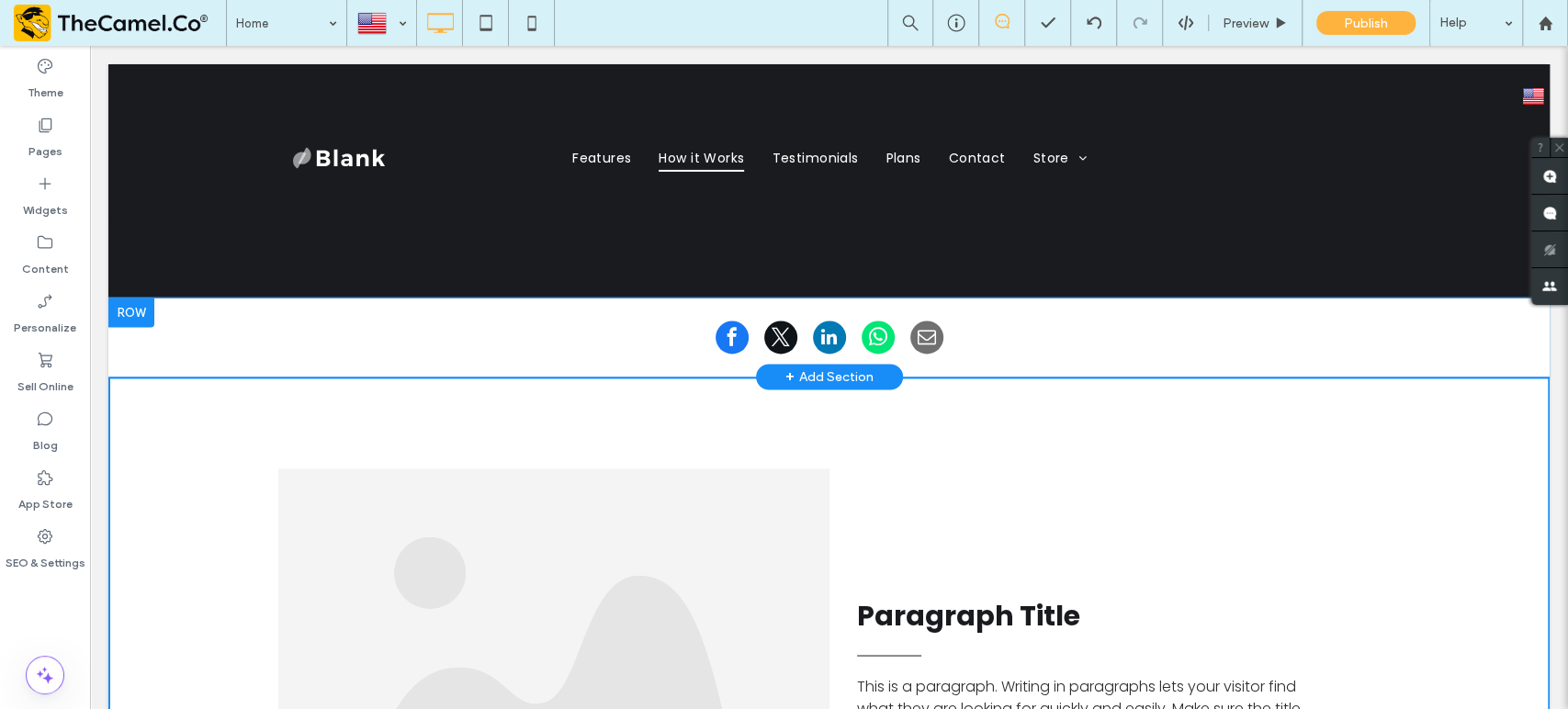
click at [117, 297] on div at bounding box center [131, 312] width 46 height 29
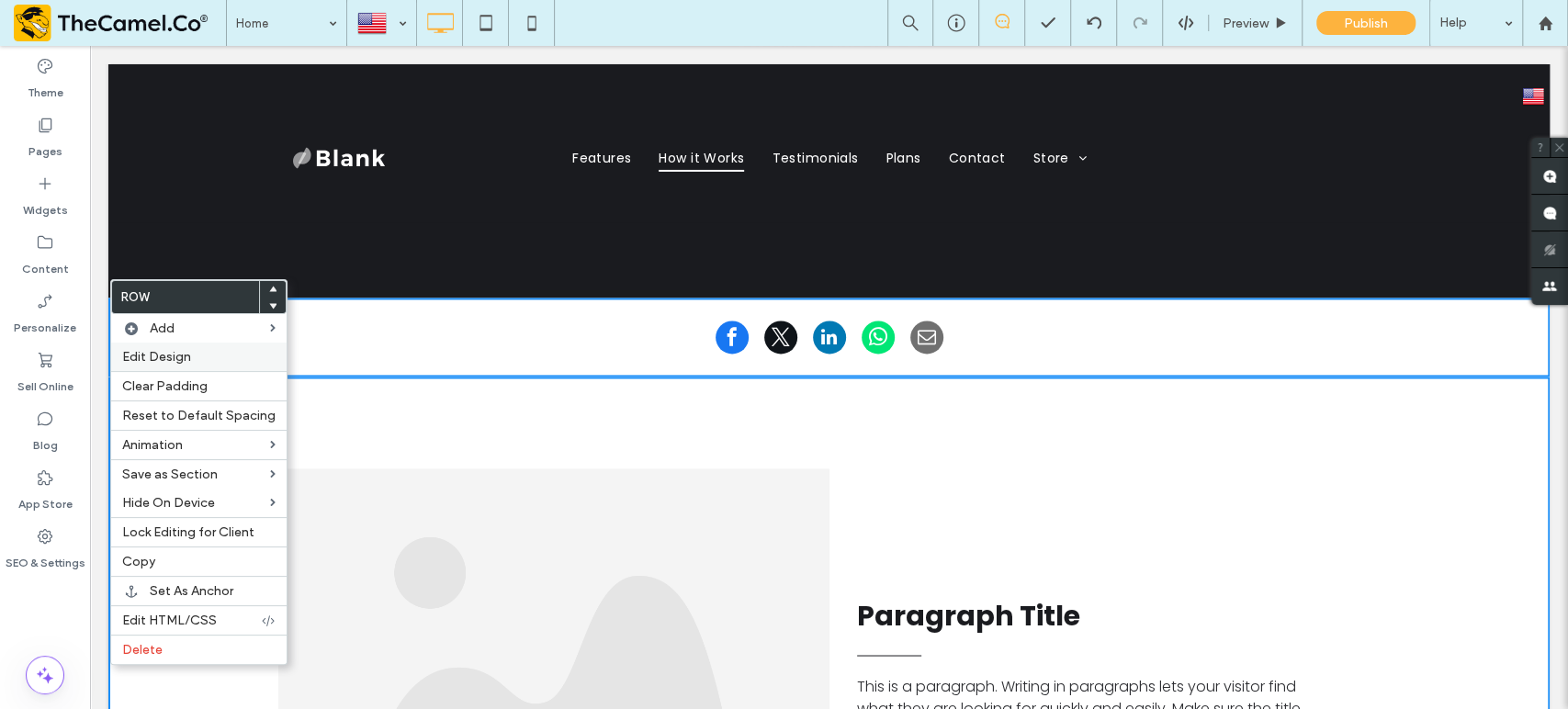
click at [179, 350] on span "Edit Design" at bounding box center [157, 357] width 68 height 16
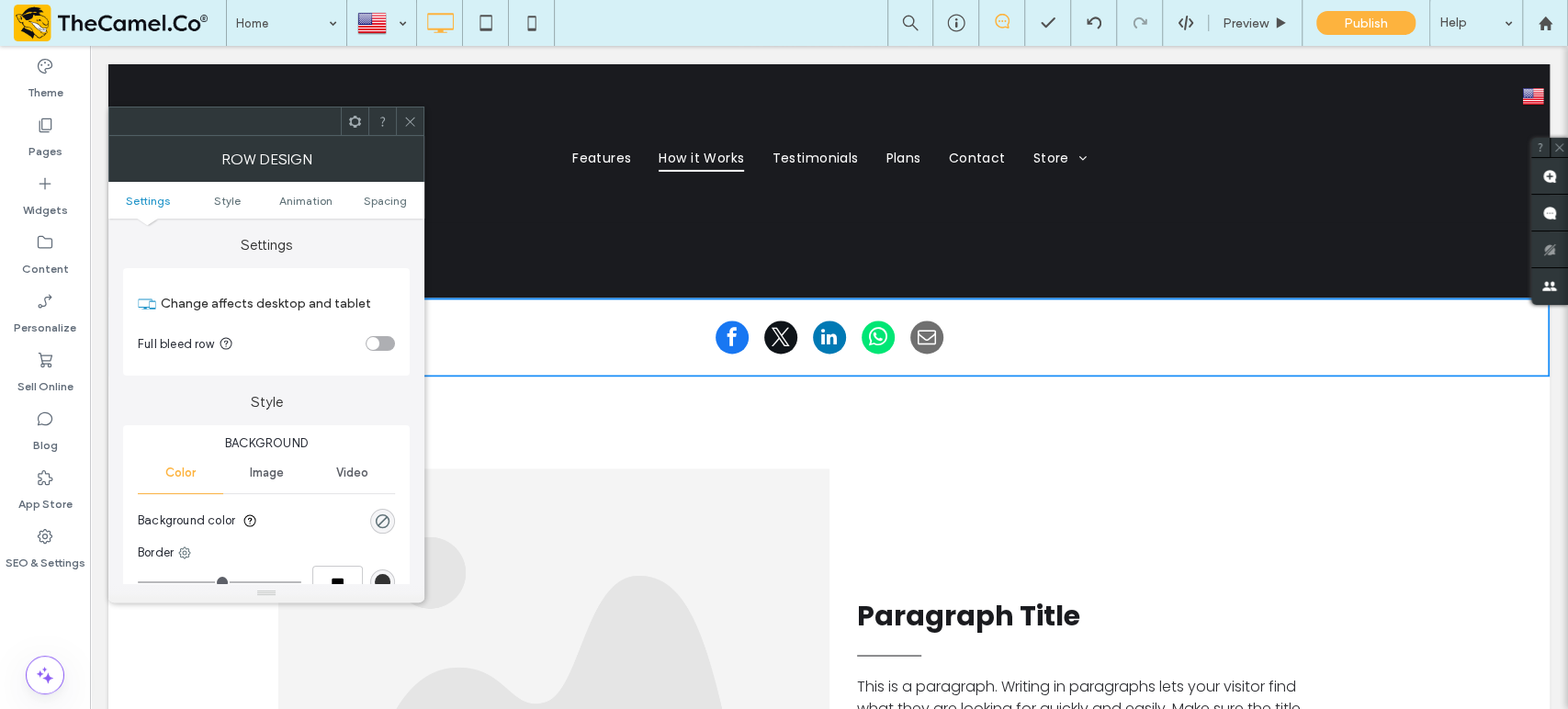
click at [374, 187] on ul "Settings Style Animation Spacing" at bounding box center [266, 200] width 316 height 37
click at [375, 199] on span "Spacing" at bounding box center [385, 200] width 43 height 14
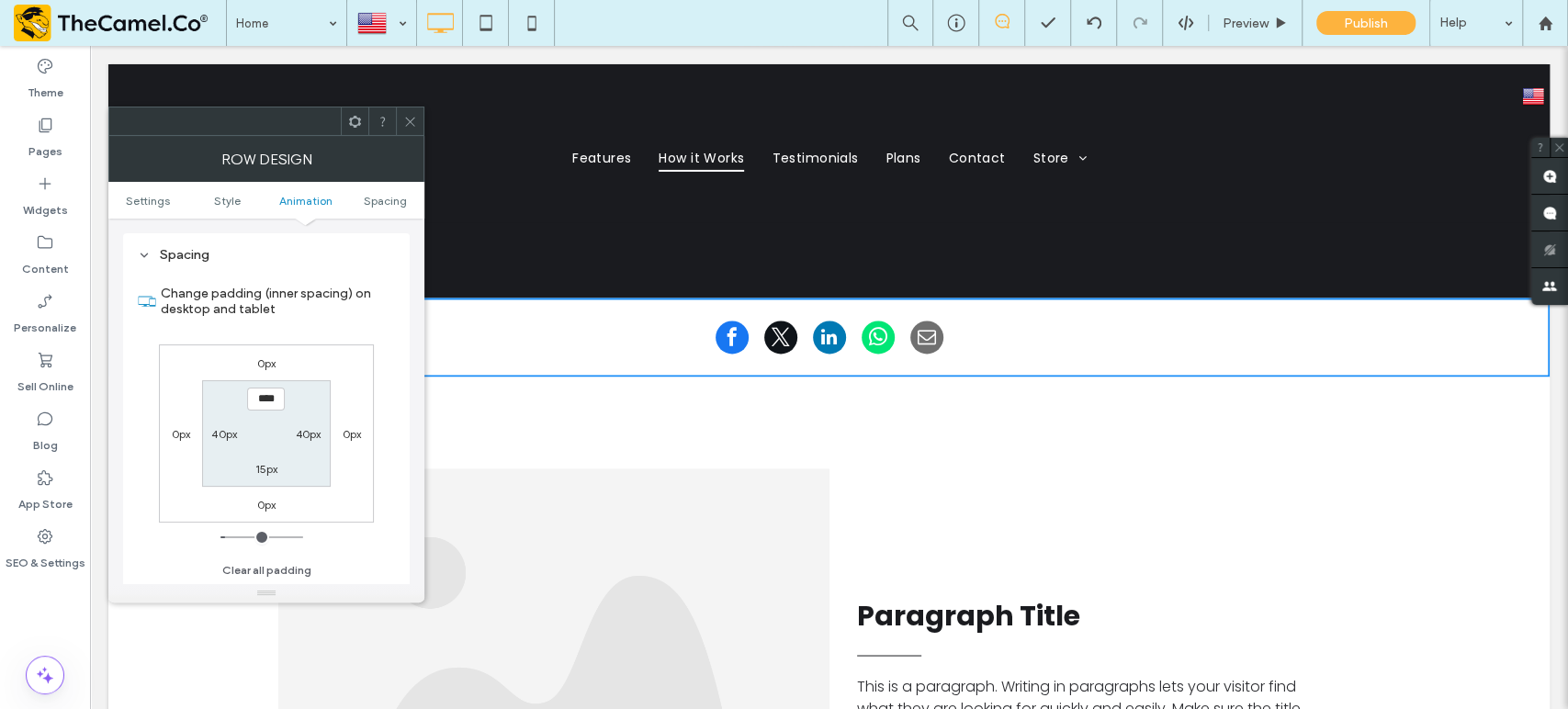
scroll to position [519, 0]
type input "*****"
type input "***"
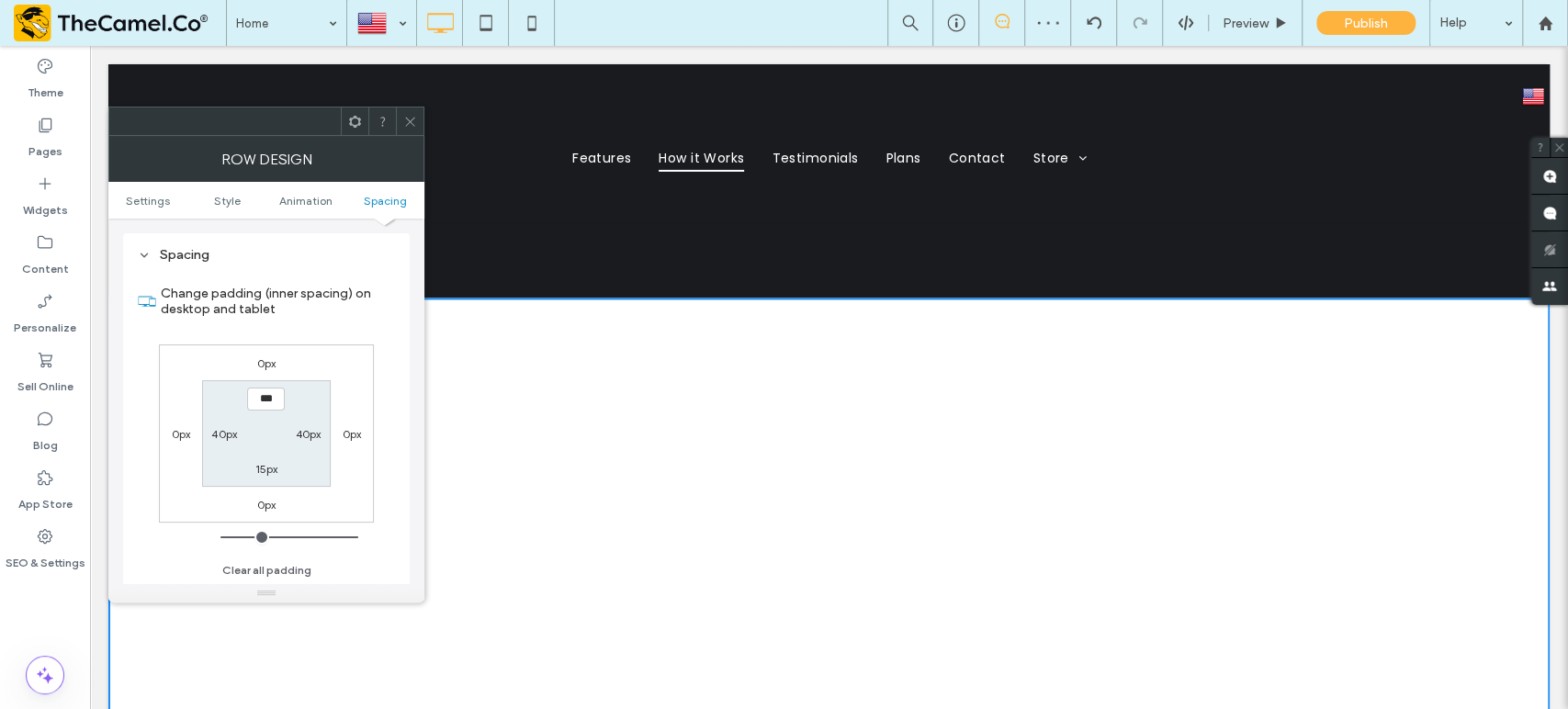
type input "*****"
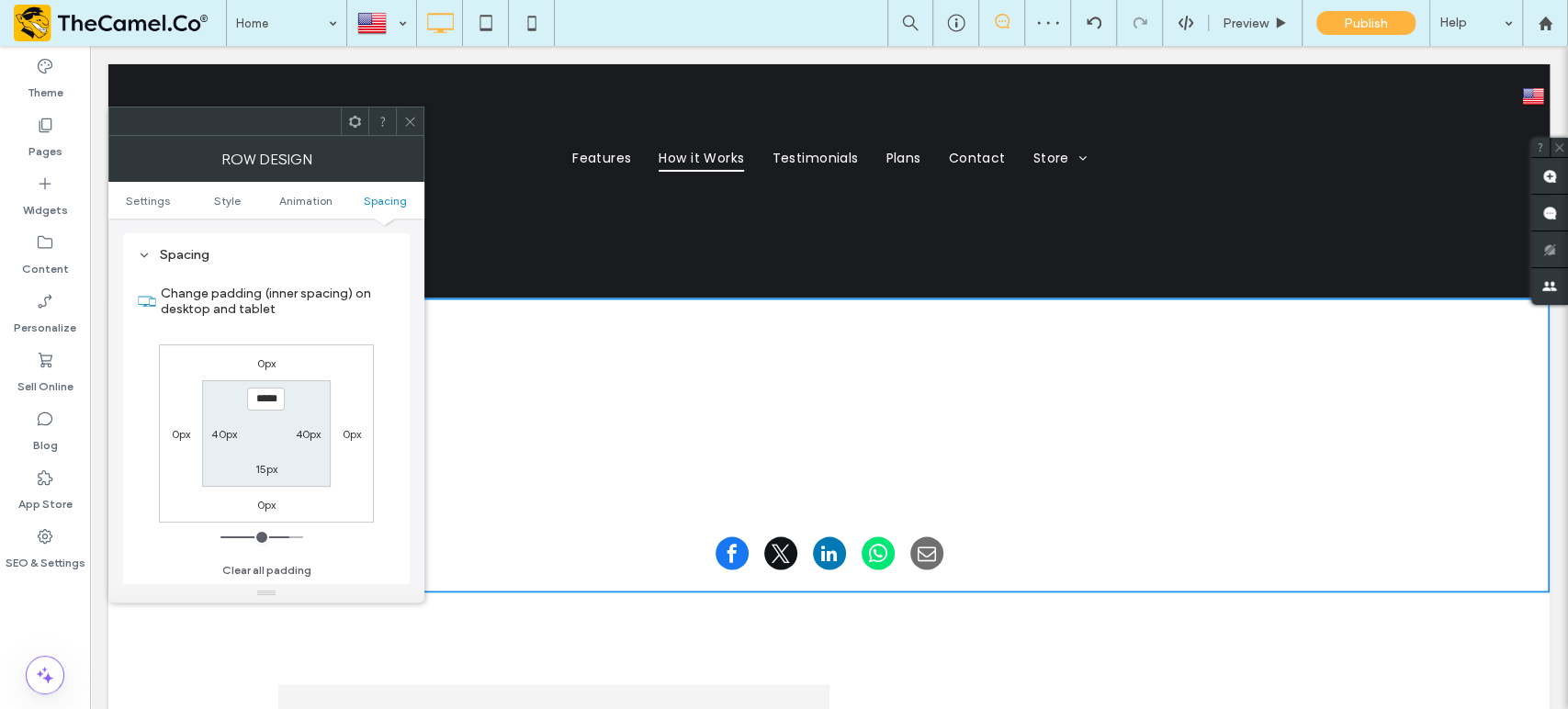
click at [265, 473] on label "15px" at bounding box center [266, 468] width 22 height 14
type input "**"
type input "***"
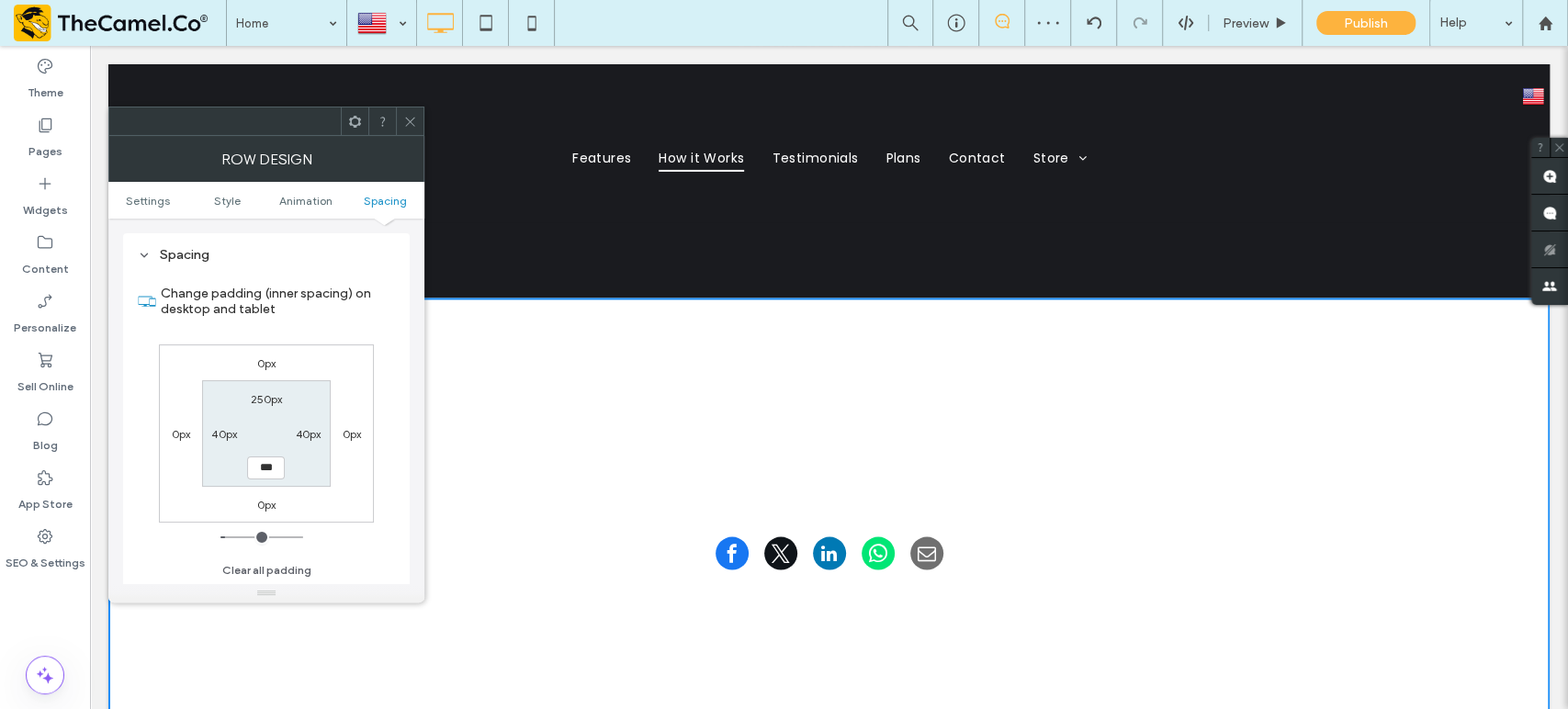
type input "***"
type input "*****"
click at [411, 113] on span at bounding box center [410, 121] width 14 height 27
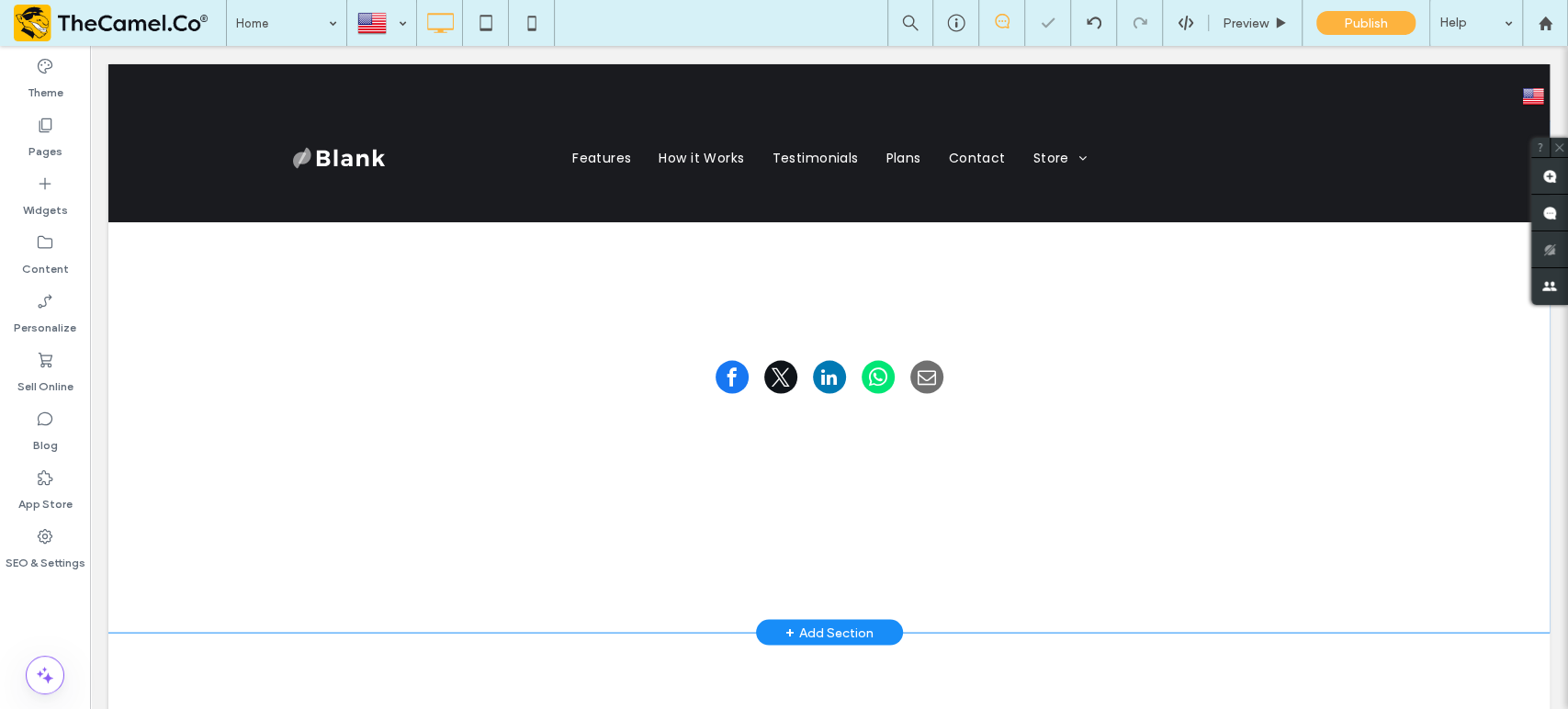
scroll to position [2167, 0]
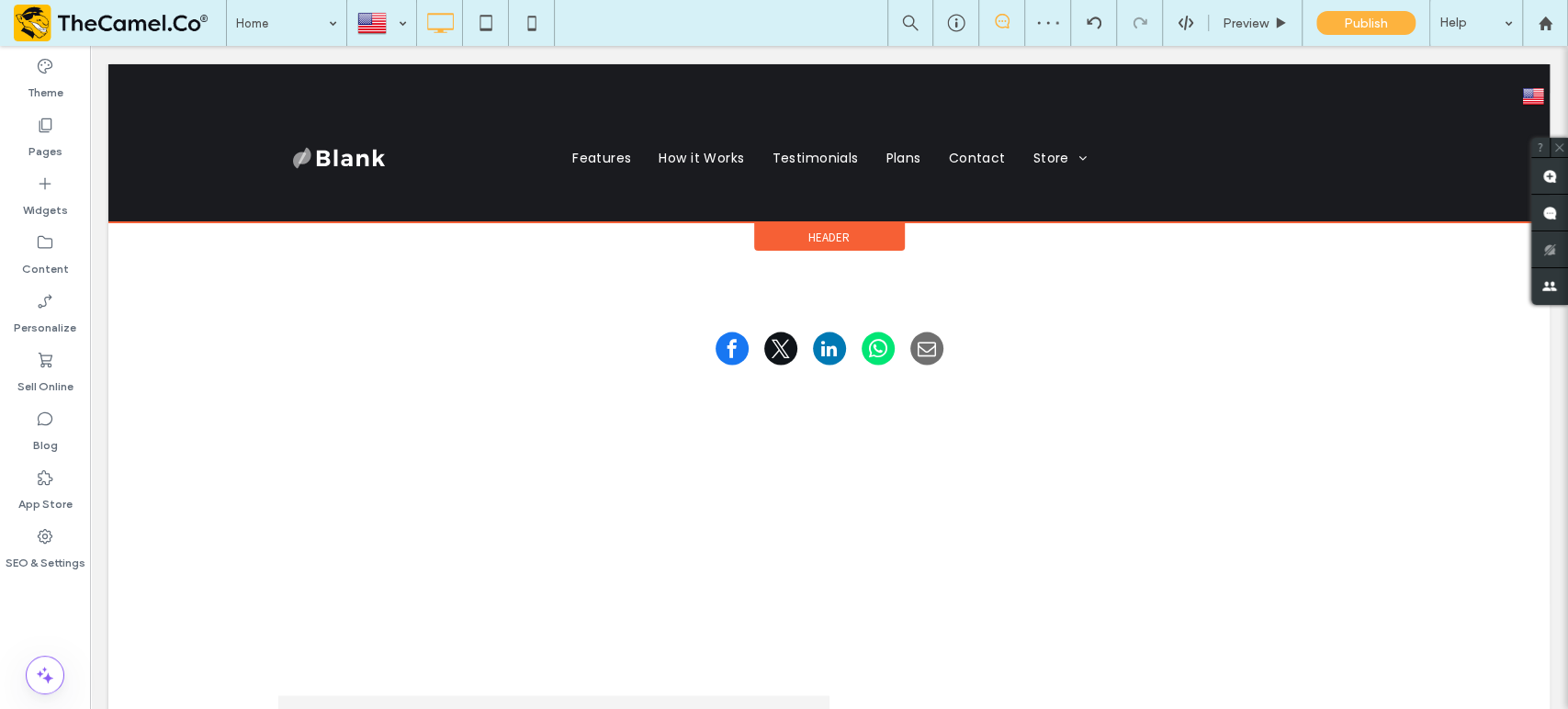
click at [827, 230] on span "Header" at bounding box center [829, 238] width 41 height 16
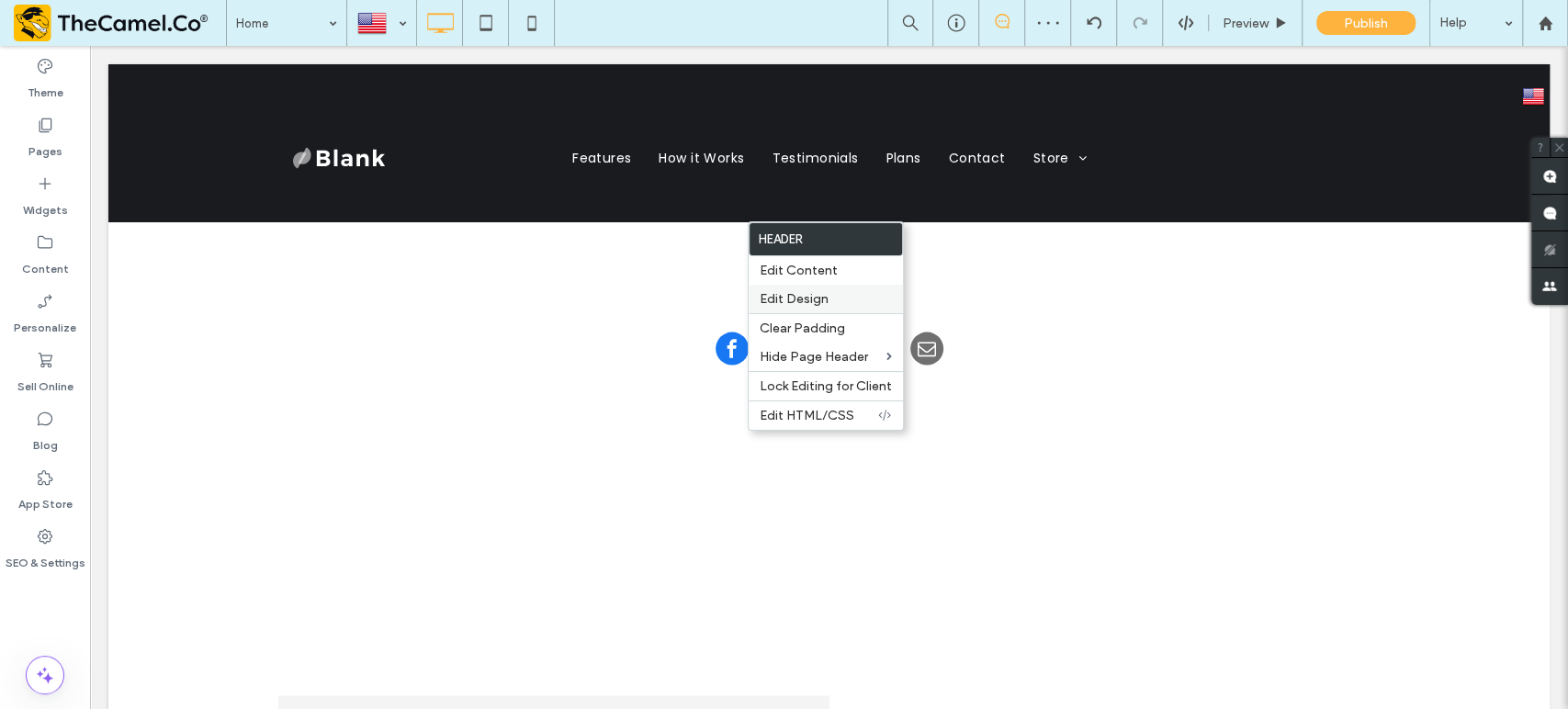
click at [808, 296] on span "Edit Design" at bounding box center [794, 299] width 68 height 16
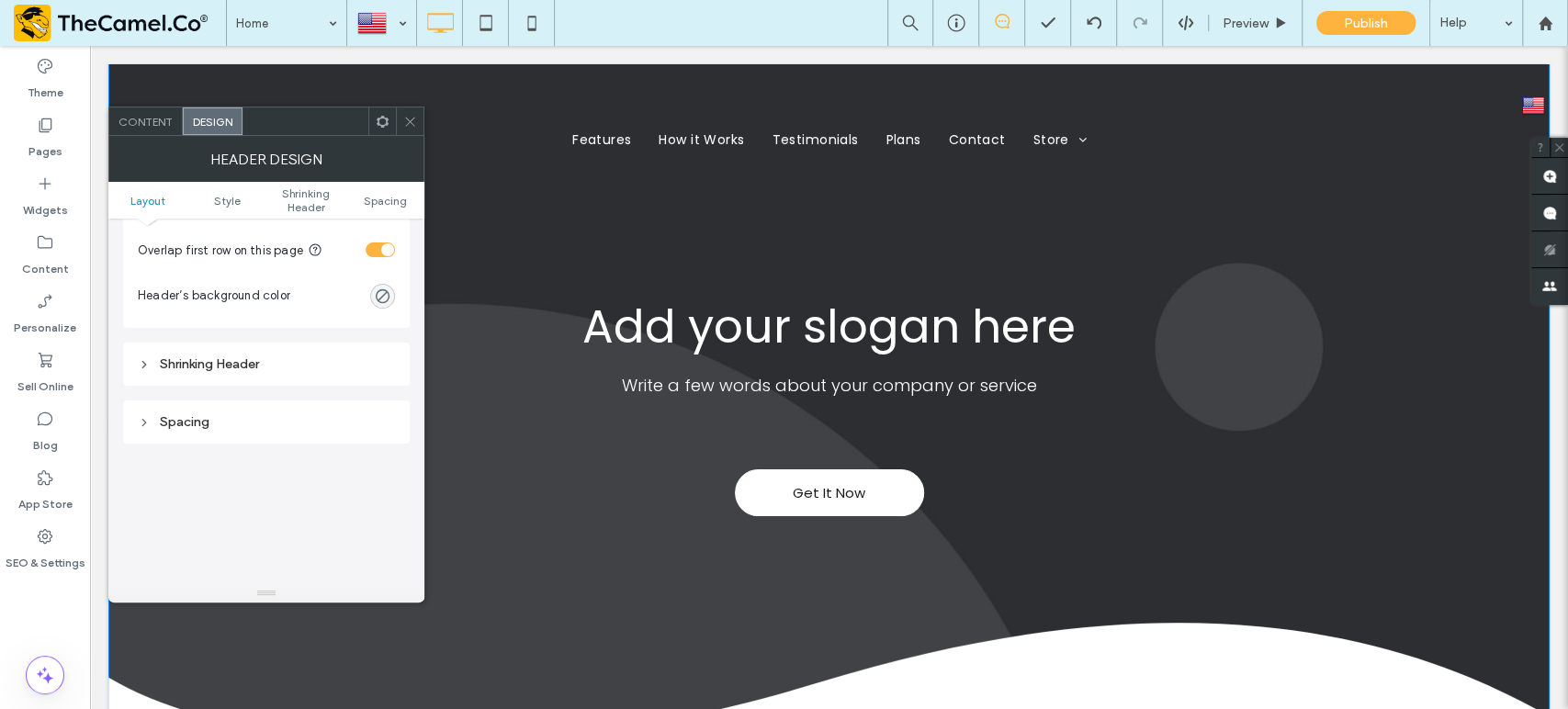
scroll to position [0, 0]
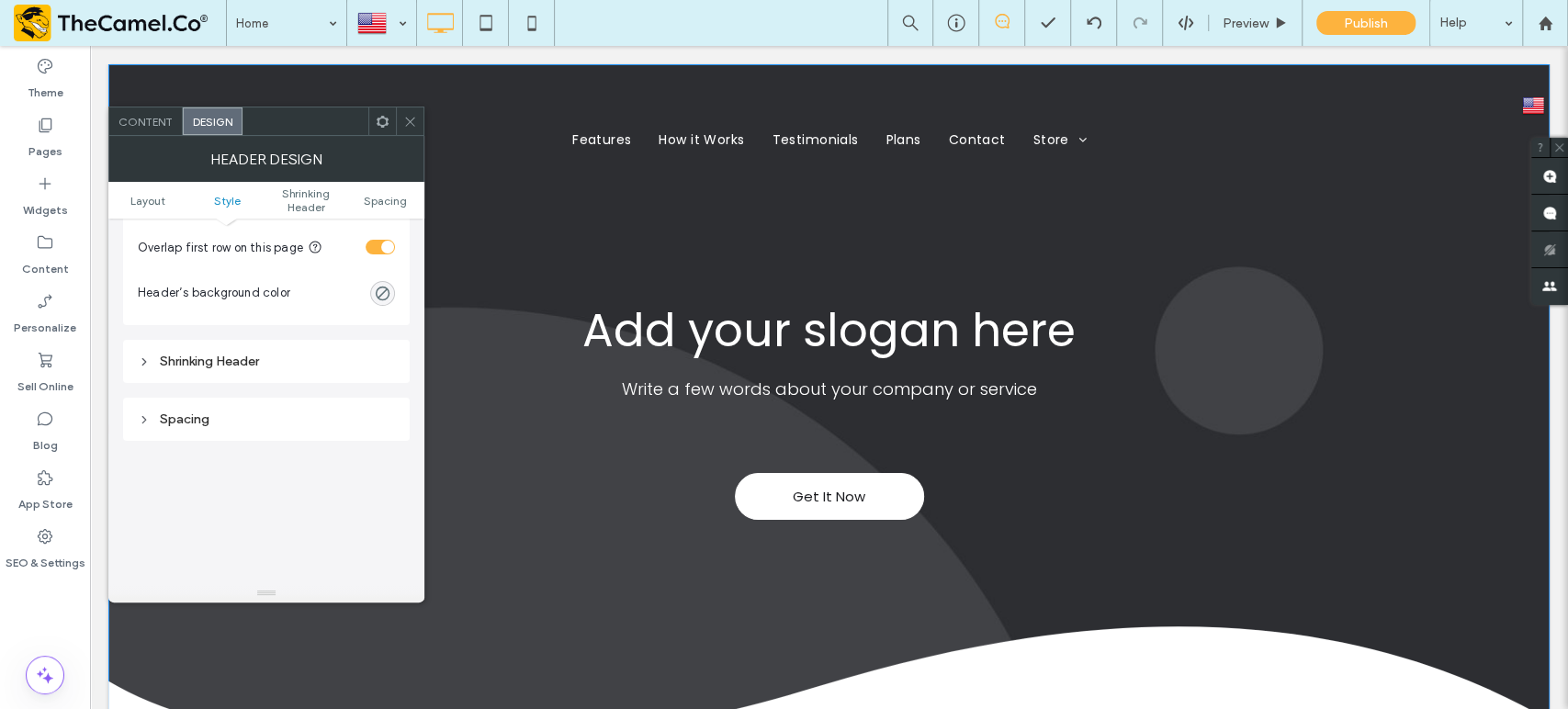
click at [382, 247] on div "toggle" at bounding box center [387, 246] width 13 height 13
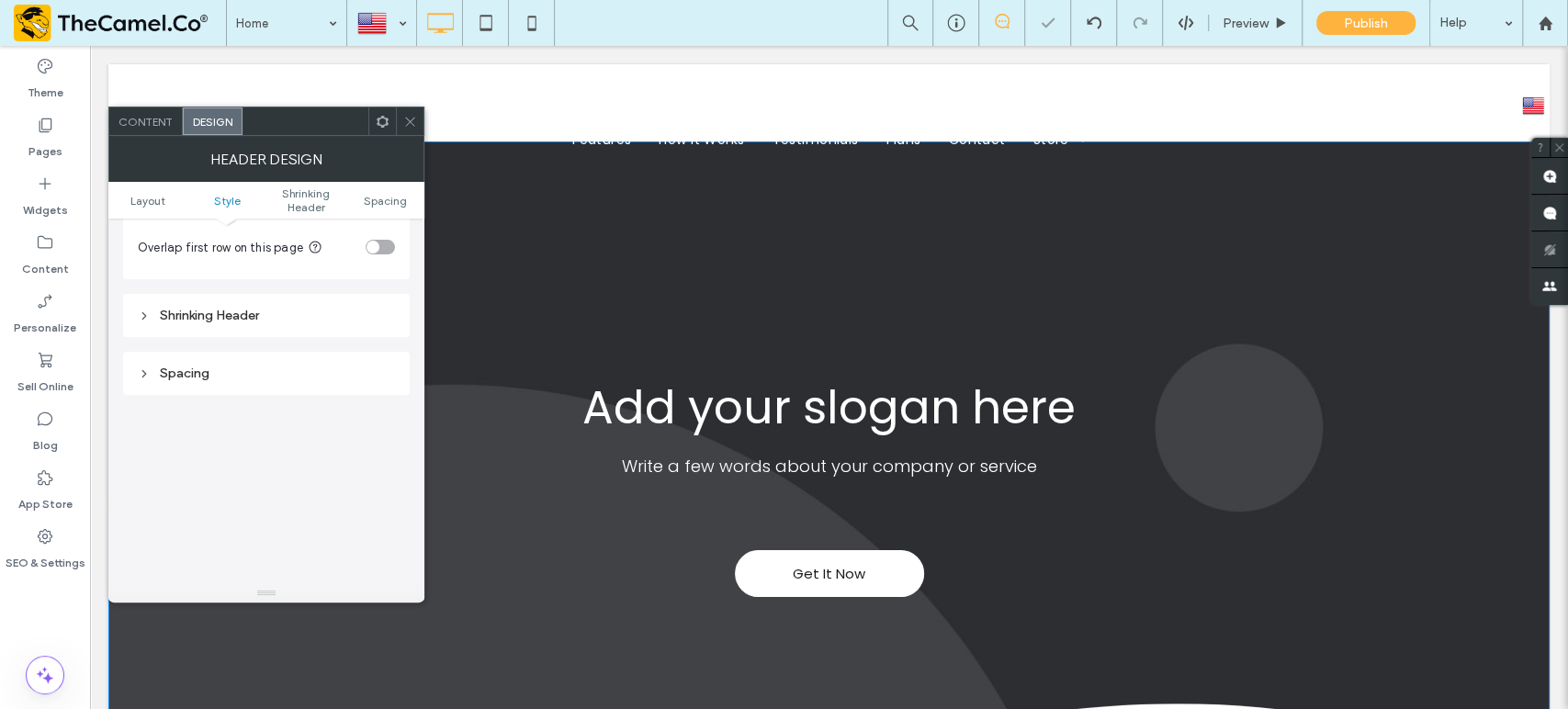
click at [278, 313] on div "Shrinking Header" at bounding box center [266, 316] width 257 height 16
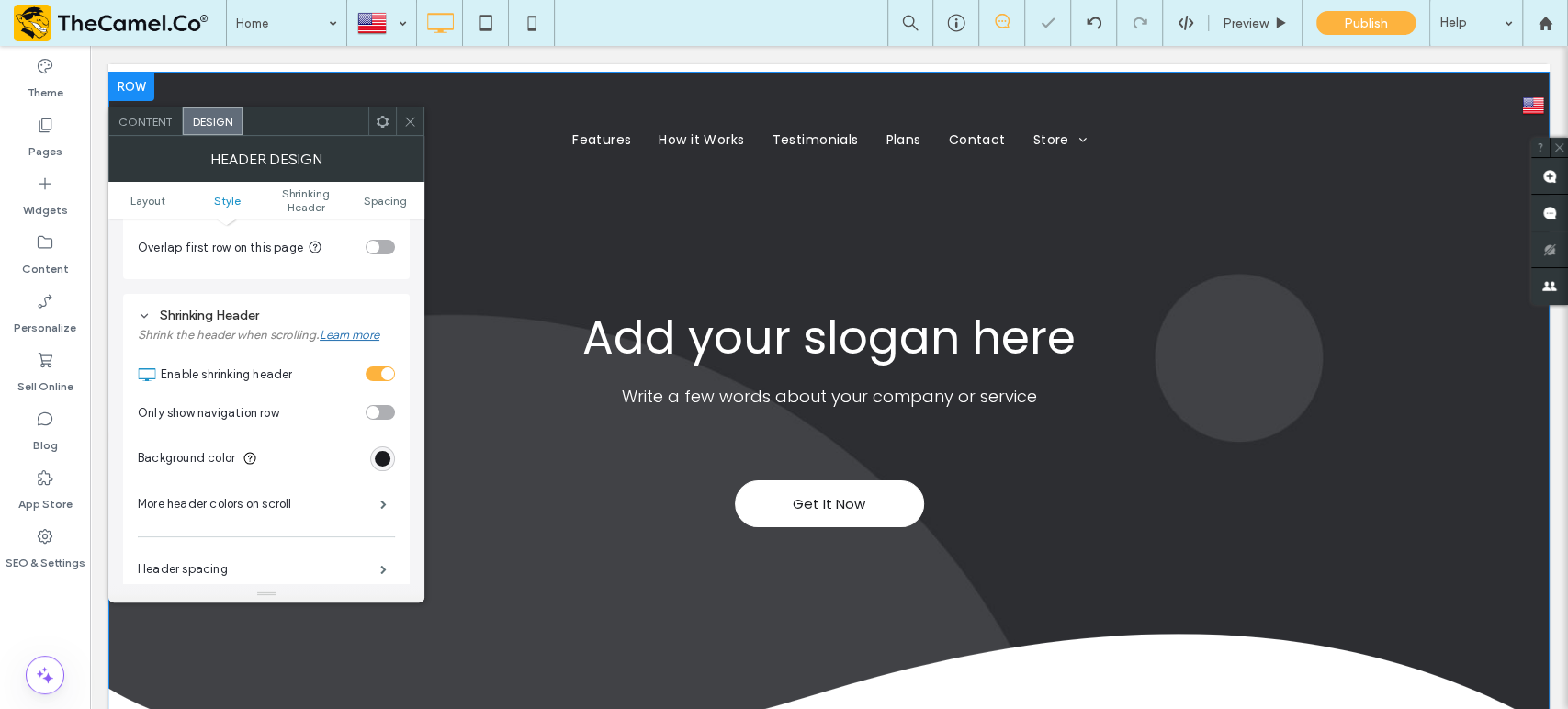
scroll to position [77, 0]
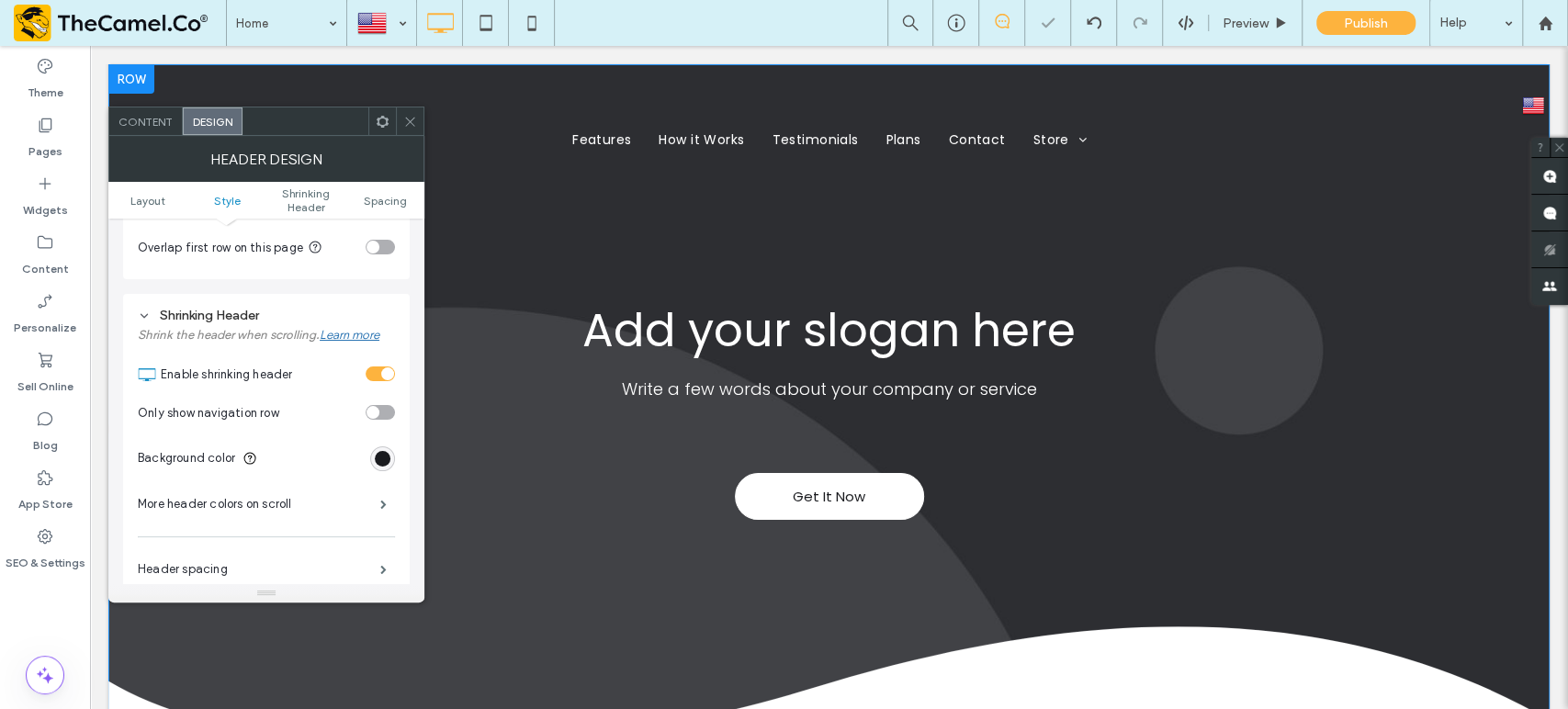
click at [391, 363] on section "Enable shrinking header" at bounding box center [277, 370] width 234 height 38
click at [387, 372] on div "toggle" at bounding box center [387, 374] width 13 height 13
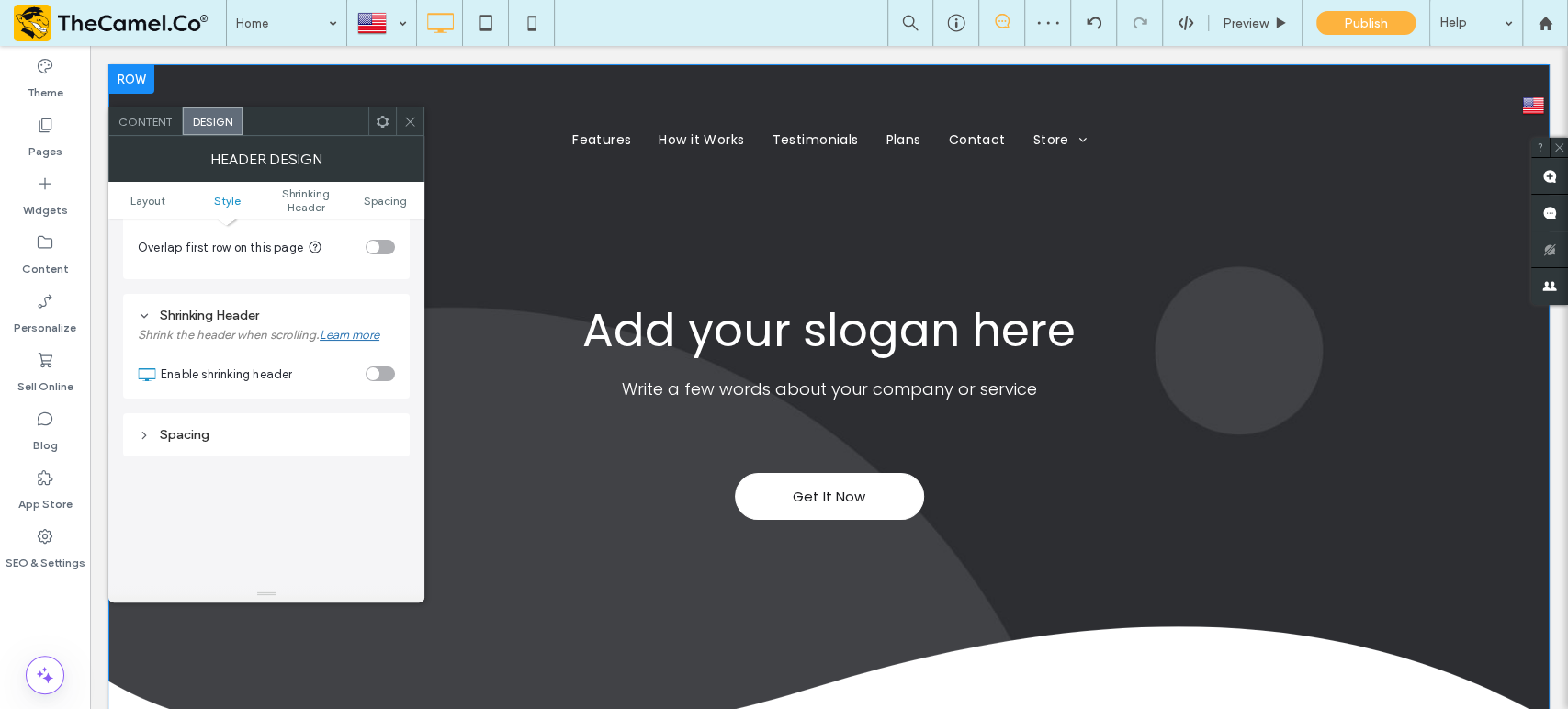
click at [414, 129] on span at bounding box center [410, 121] width 14 height 27
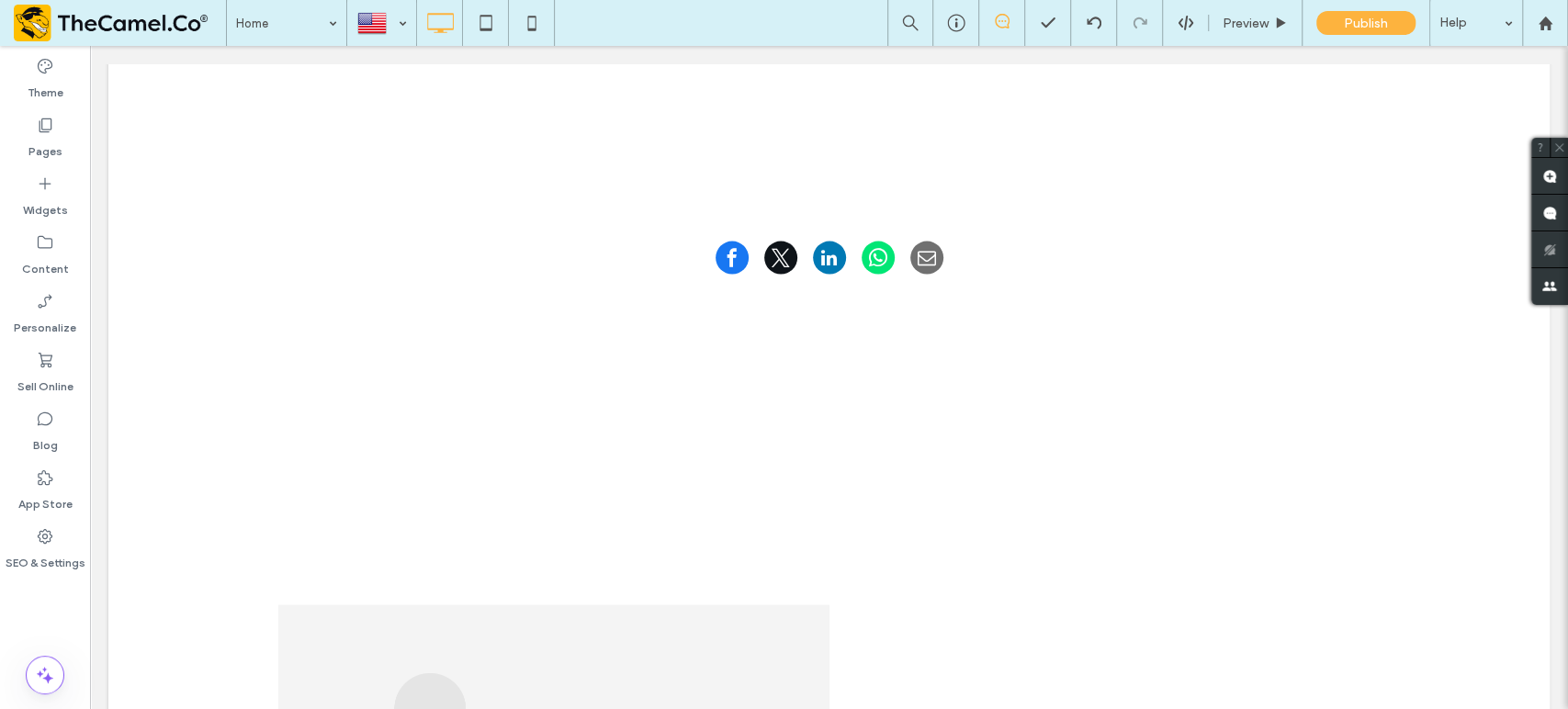
scroll to position [2424, 0]
click at [203, 356] on div "Click To Paste Click To Paste Row + Add Section" at bounding box center [829, 256] width 1442 height 510
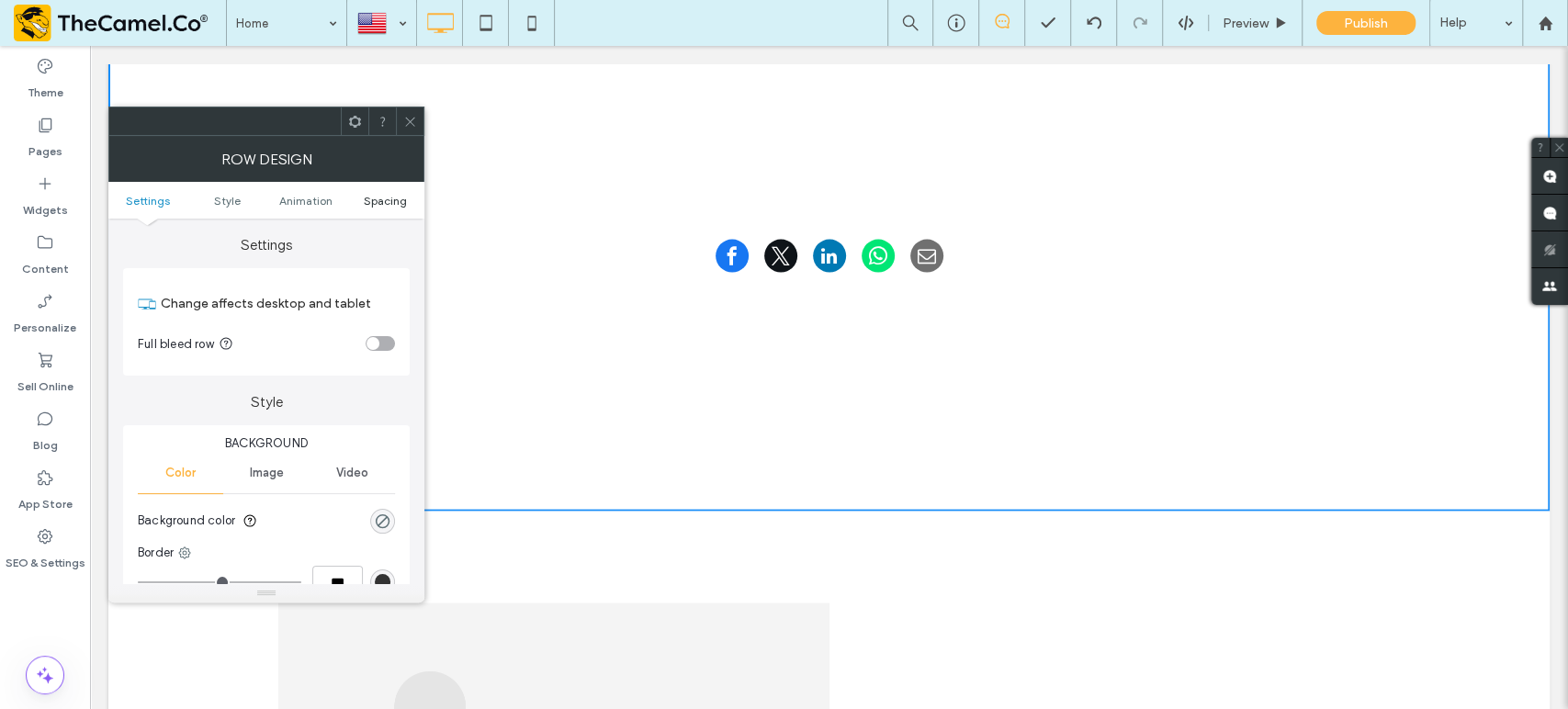
click at [380, 195] on span "Spacing" at bounding box center [385, 200] width 43 height 14
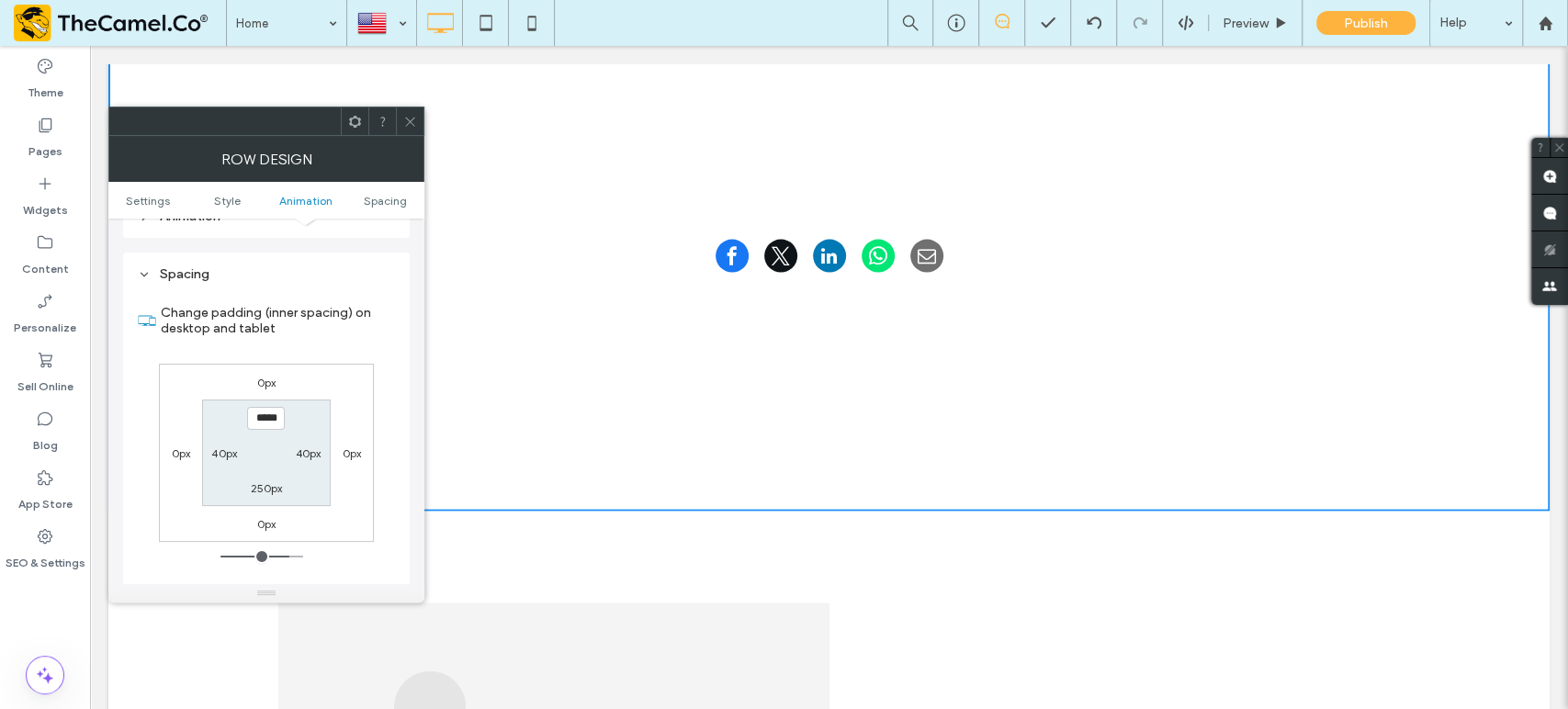
scroll to position [519, 0]
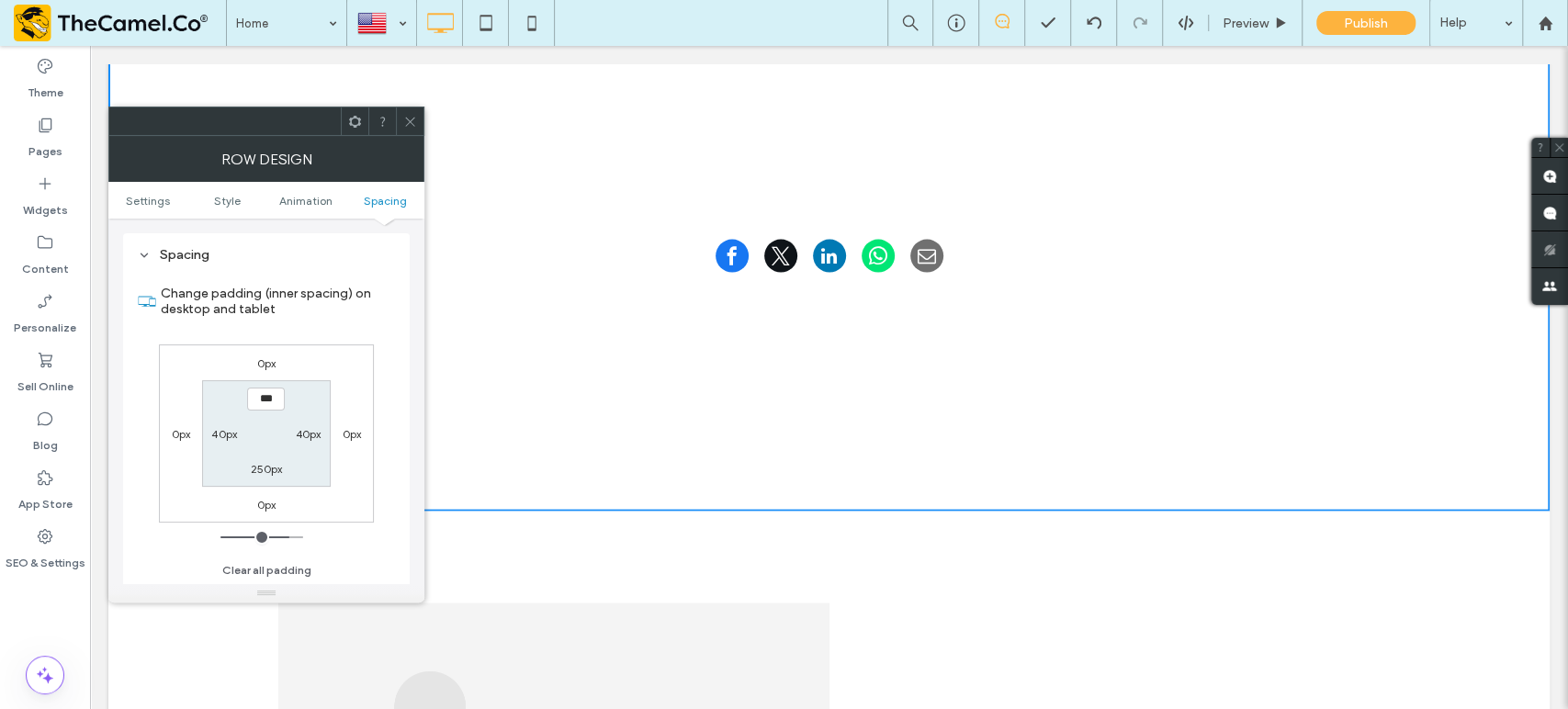
type input "*****"
click at [274, 462] on label "250px" at bounding box center [265, 468] width 32 height 14
type input "***"
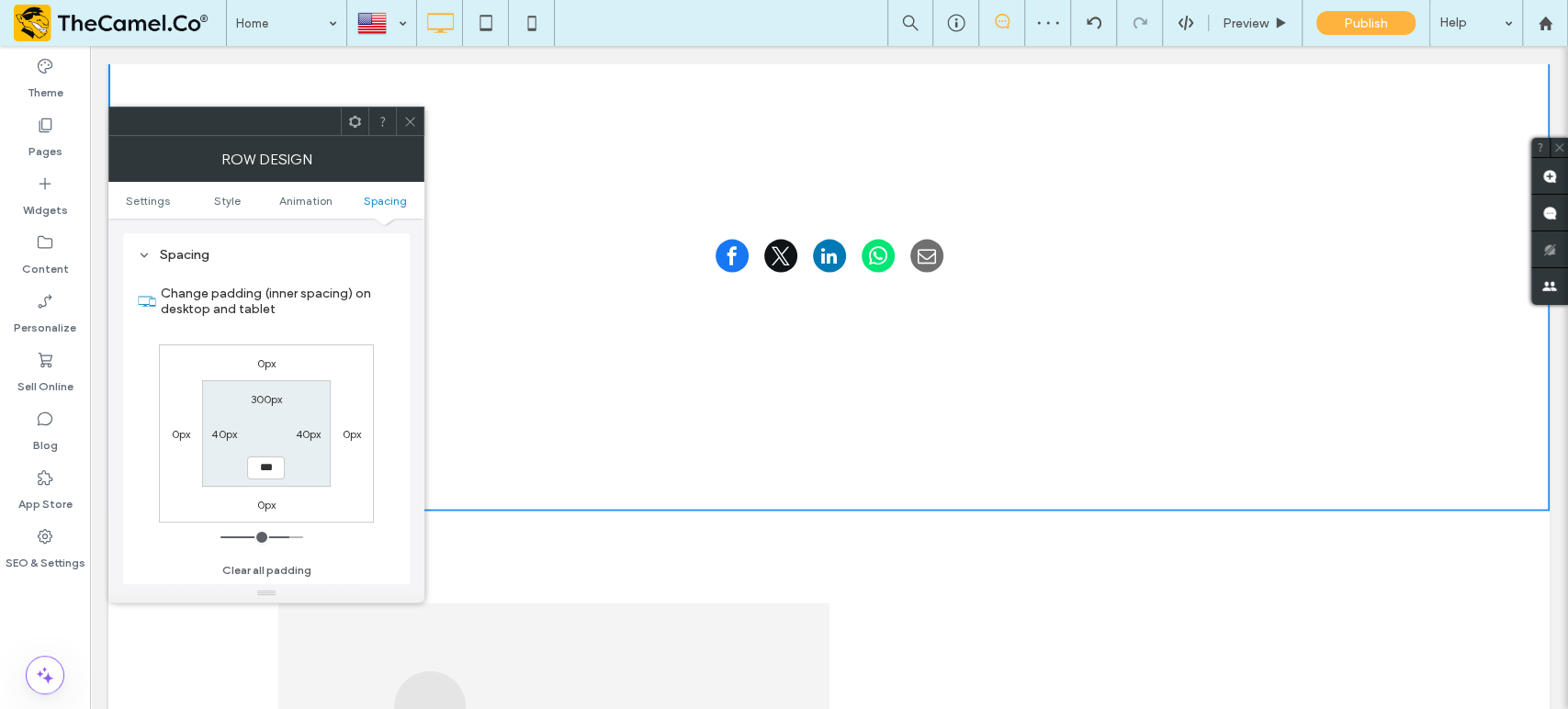
type input "***"
type input "*****"
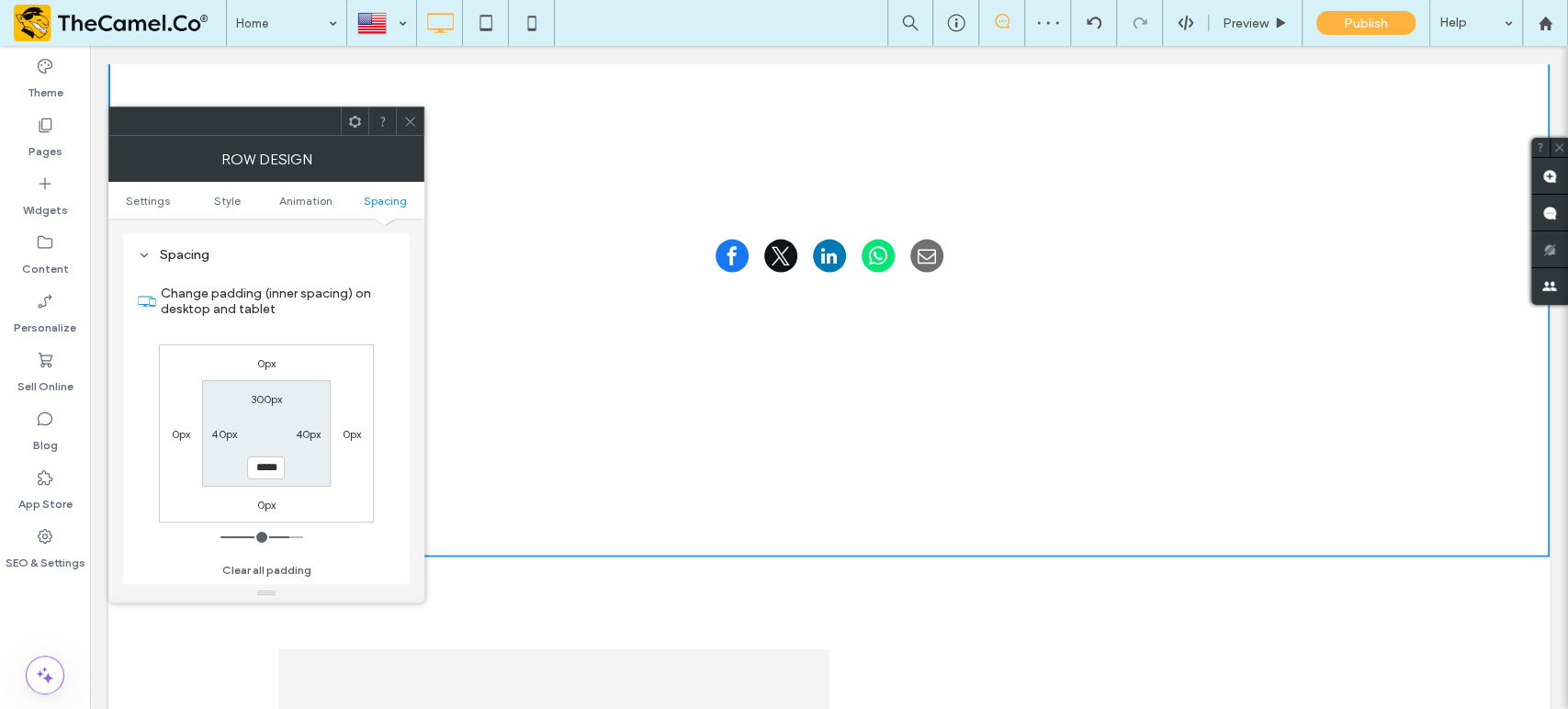
scroll to position [2516, 0]
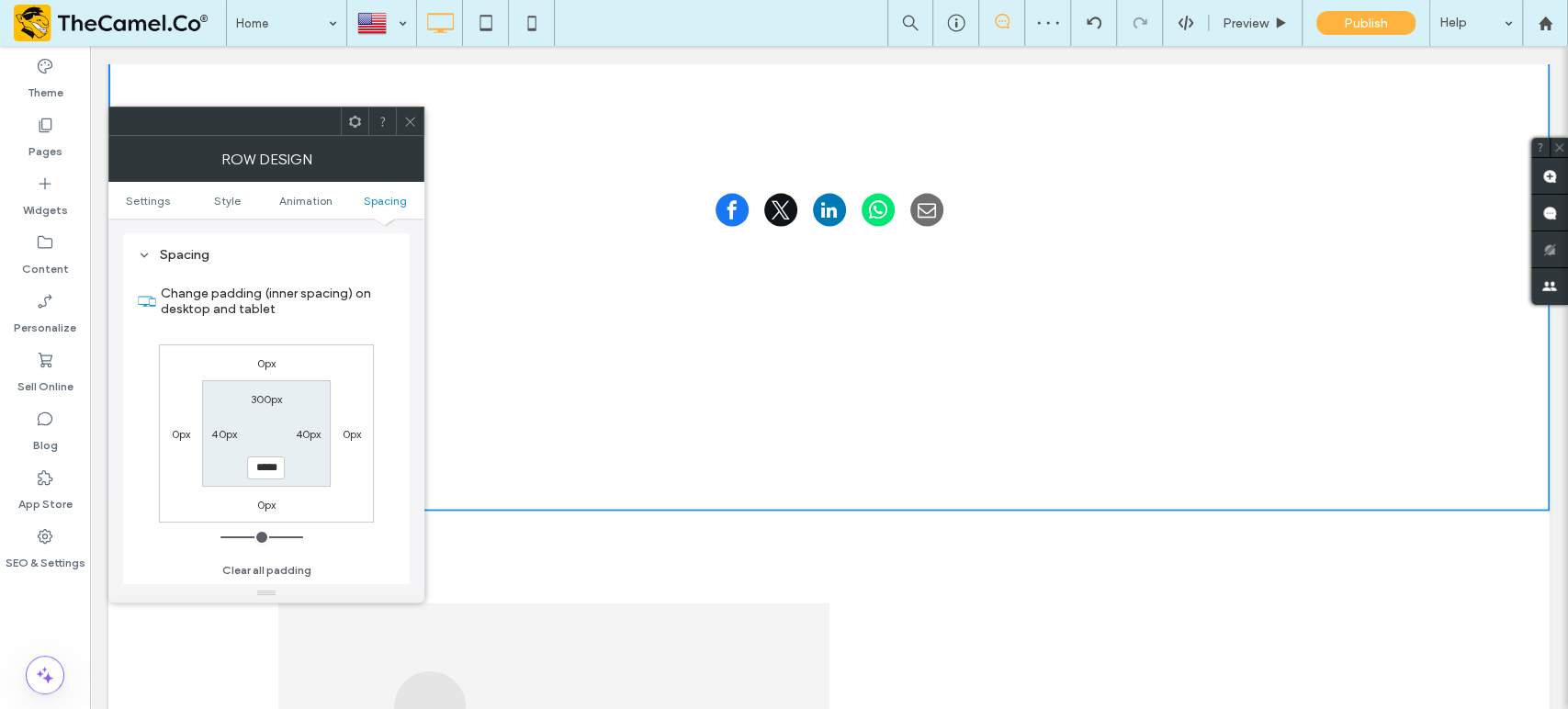
drag, startPoint x: 408, startPoint y: 127, endPoint x: 420, endPoint y: 138, distance: 16.3
click at [409, 127] on icon at bounding box center [410, 121] width 14 height 14
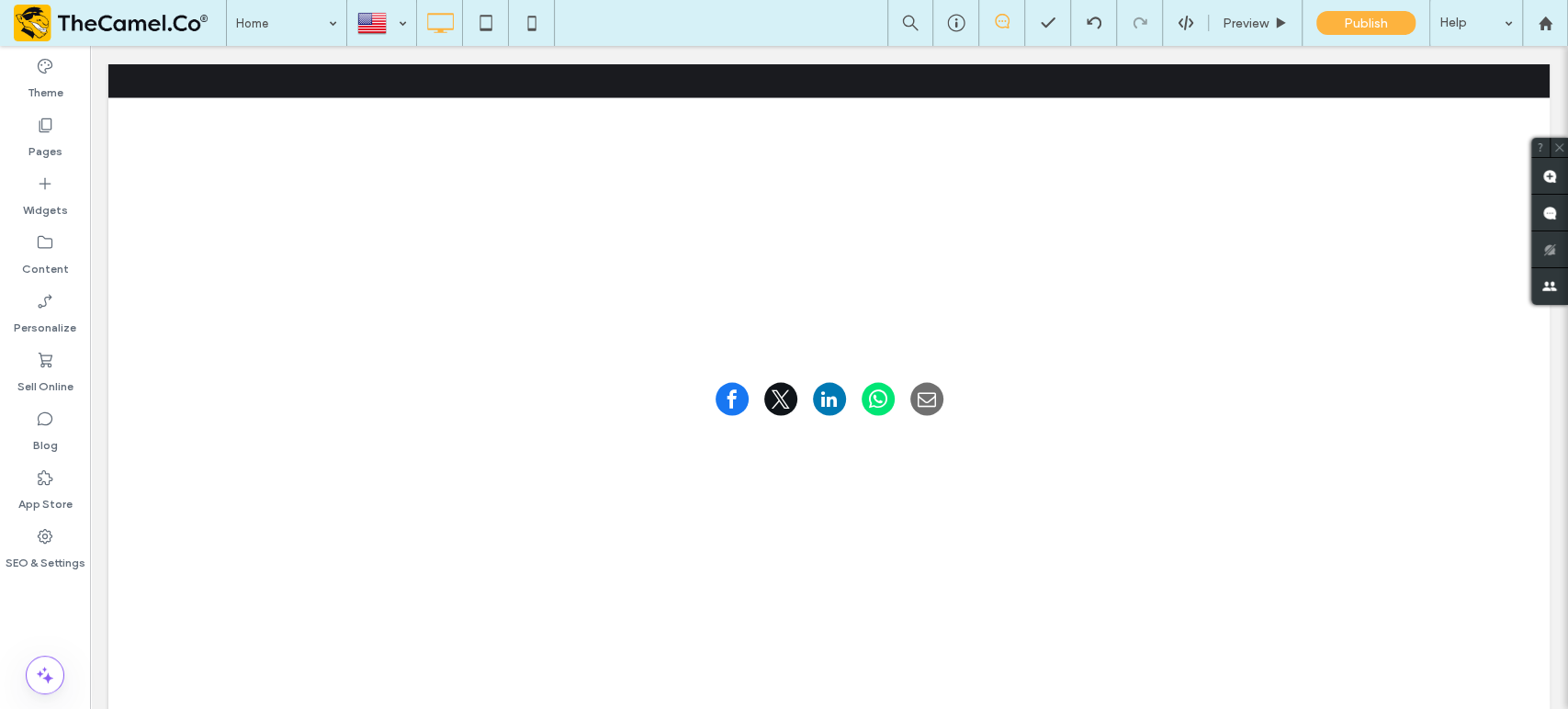
scroll to position [2344, 0]
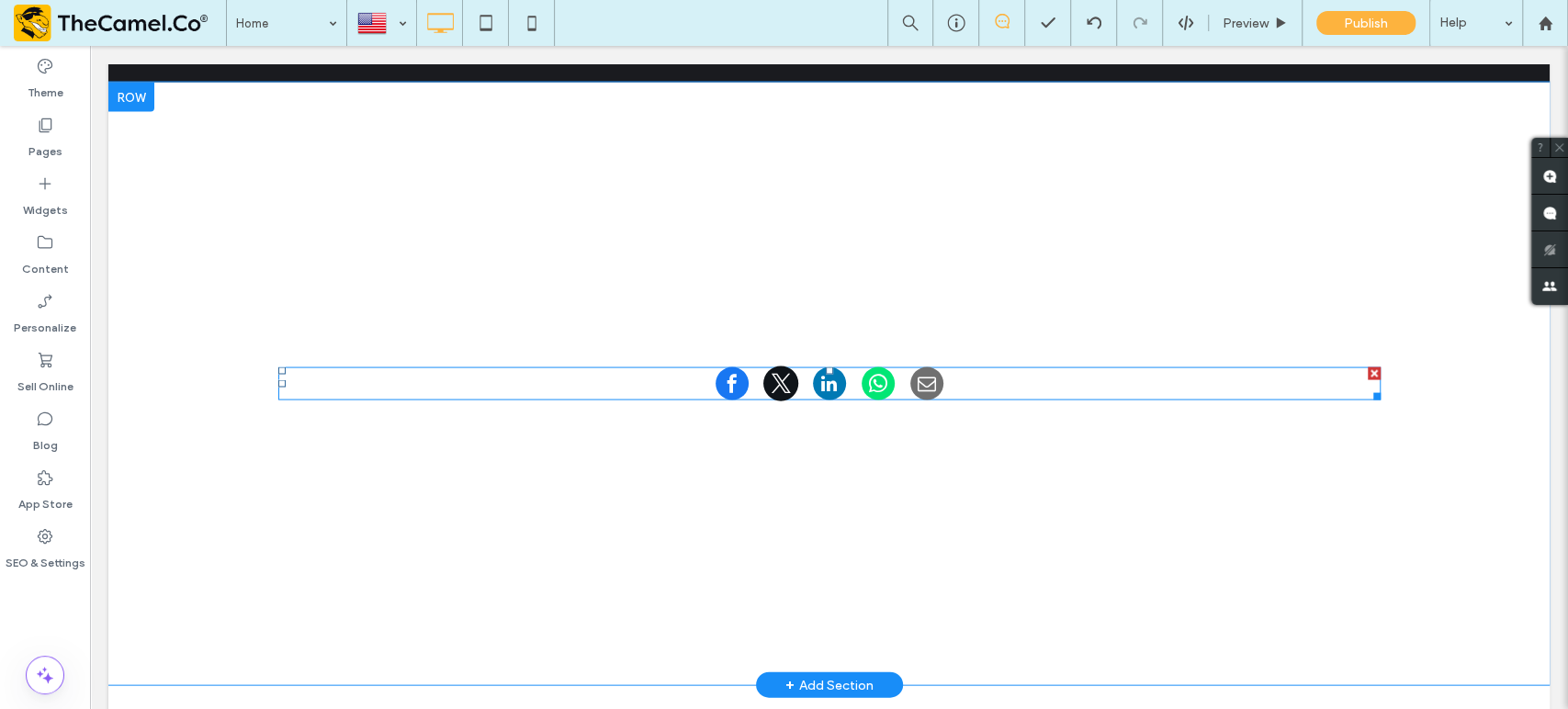
click at [784, 366] on span at bounding box center [781, 383] width 35 height 35
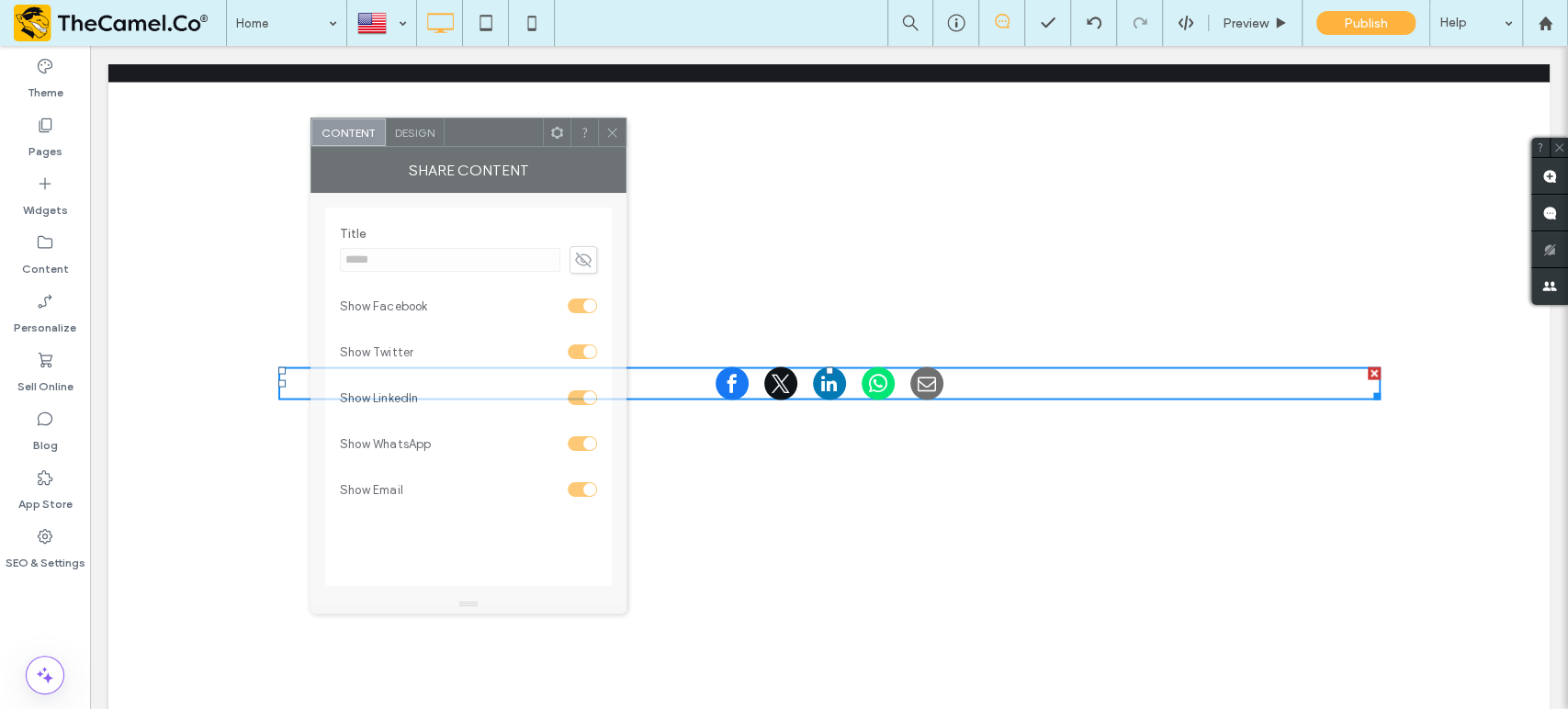
drag, startPoint x: 291, startPoint y: 124, endPoint x: 493, endPoint y: 135, distance: 202.3
click at [493, 135] on div at bounding box center [494, 132] width 98 height 27
